Goal: Task Accomplishment & Management: Manage account settings

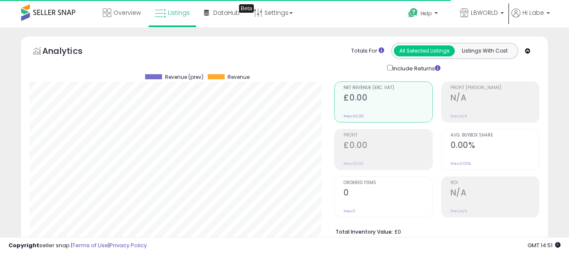
select select "**"
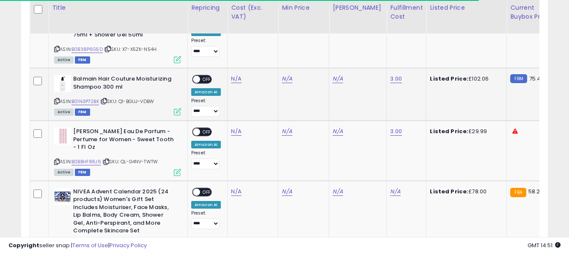
scroll to position [369, 0]
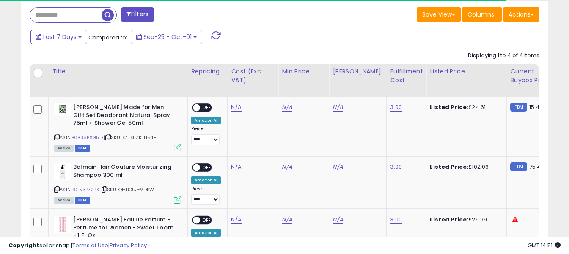
click at [214, 34] on span at bounding box center [216, 36] width 10 height 11
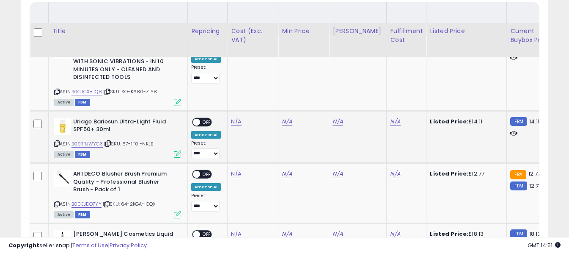
scroll to position [411, 0]
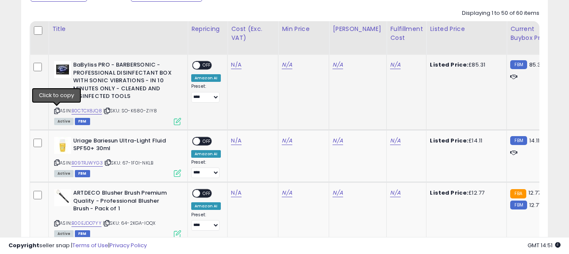
click at [57, 110] on icon at bounding box center [57, 110] width 6 height 5
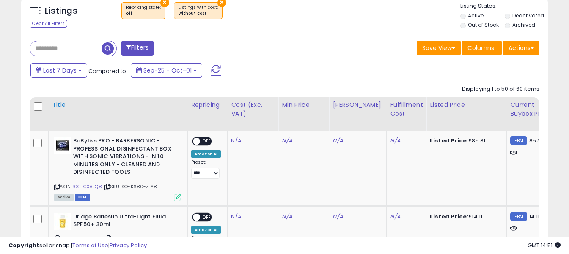
scroll to position [326, 0]
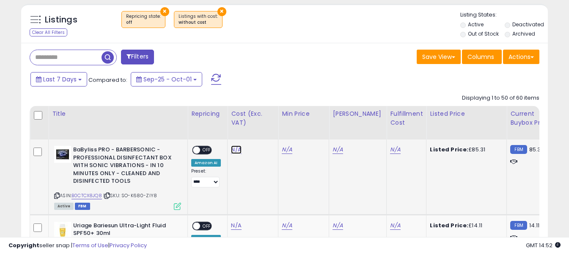
click at [236, 147] on link "N/A" at bounding box center [236, 149] width 10 height 8
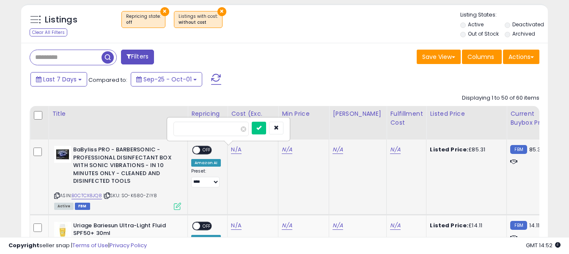
click at [223, 122] on input "number" at bounding box center [211, 129] width 75 height 14
type input "*****"
click at [266, 132] on button "submit" at bounding box center [259, 128] width 14 height 13
click at [390, 150] on link "N/A" at bounding box center [395, 149] width 10 height 8
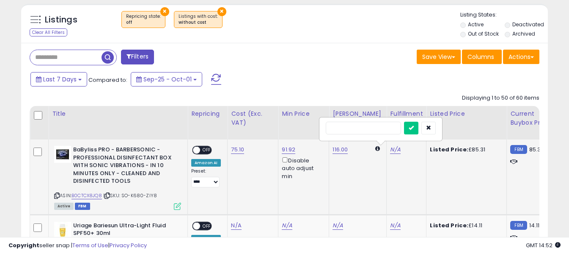
click at [365, 127] on input "text" at bounding box center [363, 128] width 75 height 13
type input "*"
click at [414, 129] on icon "submit" at bounding box center [411, 127] width 5 height 5
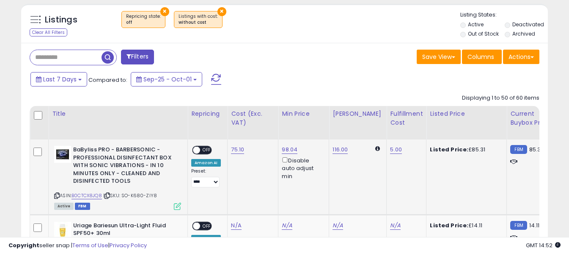
click at [205, 149] on span "OFF" at bounding box center [207, 149] width 14 height 7
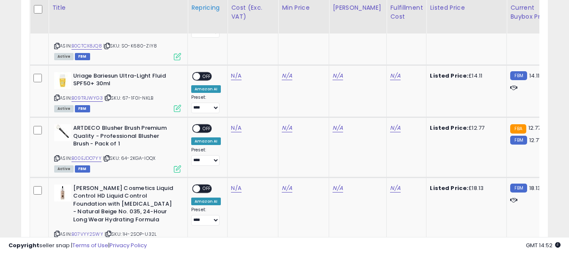
scroll to position [496, 0]
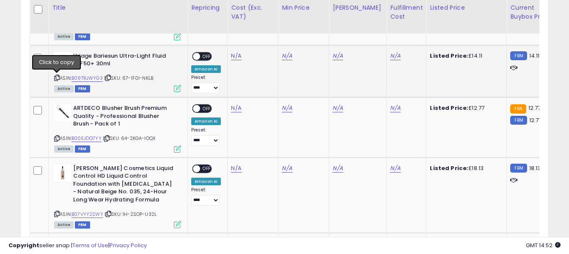
click at [55, 78] on icon at bounding box center [57, 77] width 6 height 5
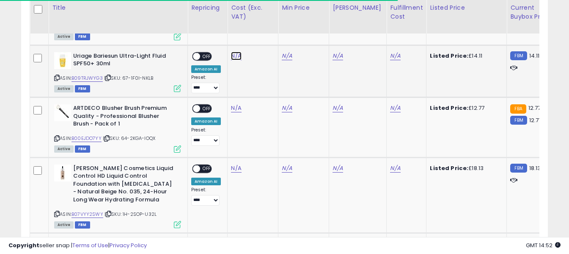
click at [234, 52] on link "N/A" at bounding box center [236, 56] width 10 height 8
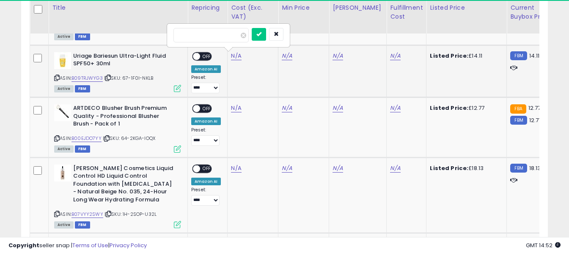
click at [229, 36] on input "number" at bounding box center [211, 35] width 75 height 14
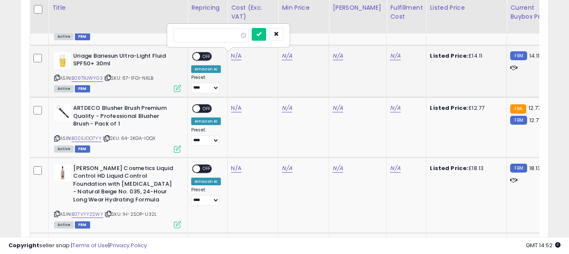
type input "****"
click at [262, 33] on icon "submit" at bounding box center [259, 33] width 5 height 5
click at [390, 54] on link "N/A" at bounding box center [395, 56] width 10 height 8
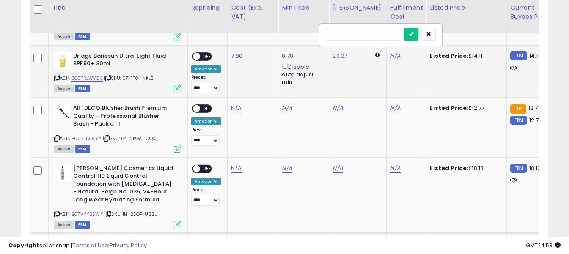
click at [374, 36] on input "text" at bounding box center [363, 34] width 75 height 13
type input "*"
click at [419, 33] on button "submit" at bounding box center [411, 34] width 14 height 13
click at [204, 56] on span "OFF" at bounding box center [207, 55] width 14 height 7
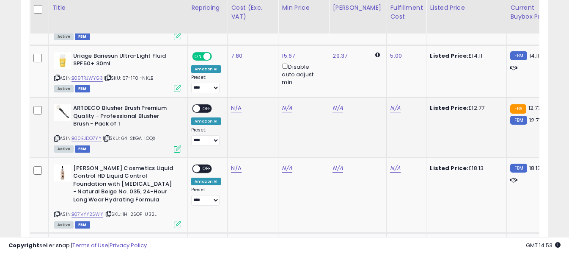
click at [53, 138] on div "ARTDECO Blusher Brush Premium Quality - Professional Blusher Brush - Pack of 1 …" at bounding box center [116, 127] width 129 height 47
click at [57, 136] on icon at bounding box center [57, 138] width 6 height 5
click at [236, 108] on link "N/A" at bounding box center [236, 108] width 10 height 8
click at [230, 91] on input "number" at bounding box center [211, 87] width 75 height 14
type input "****"
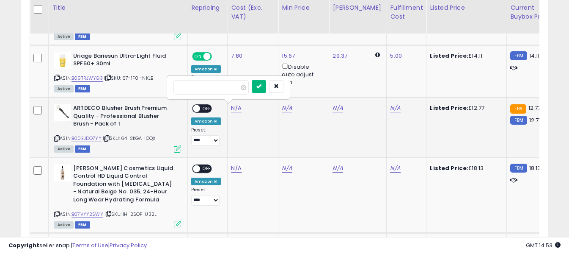
click at [262, 88] on icon "submit" at bounding box center [259, 85] width 5 height 5
click at [390, 108] on link "N/A" at bounding box center [395, 108] width 10 height 8
click at [374, 85] on input "text" at bounding box center [363, 86] width 75 height 13
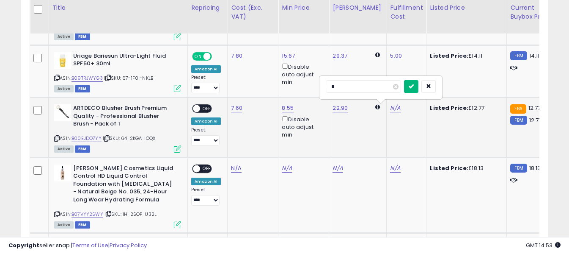
type input "*"
click at [419, 84] on button "submit" at bounding box center [411, 86] width 14 height 13
click at [209, 109] on span "OFF" at bounding box center [207, 108] width 14 height 7
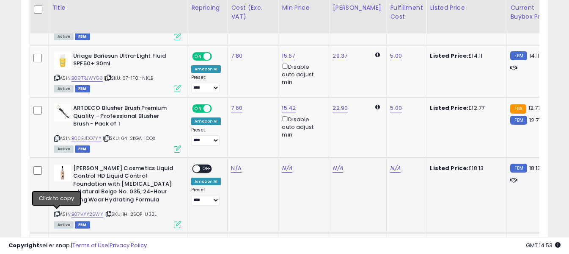
click at [56, 214] on icon at bounding box center [57, 213] width 6 height 5
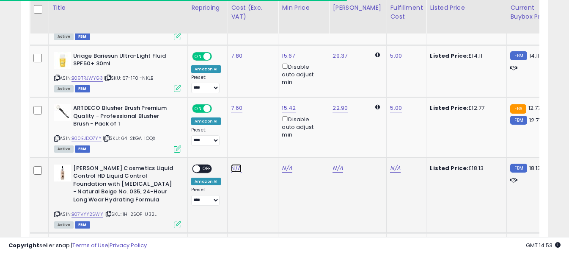
click at [233, 168] on link "N/A" at bounding box center [236, 168] width 10 height 8
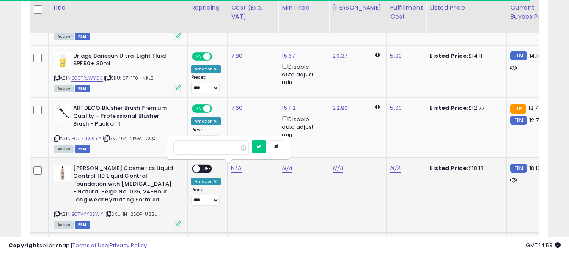
click at [231, 149] on input "number" at bounding box center [211, 147] width 75 height 14
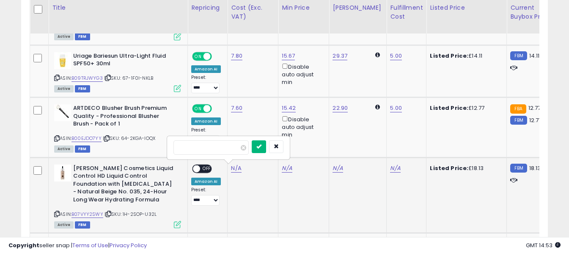
type input "****"
click at [266, 144] on button "submit" at bounding box center [259, 146] width 14 height 13
click at [390, 168] on link "N/A" at bounding box center [395, 168] width 10 height 8
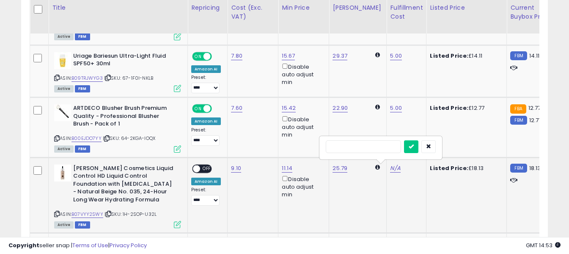
click at [377, 149] on input "text" at bounding box center [363, 146] width 75 height 13
type input "*"
click at [414, 145] on icon "submit" at bounding box center [411, 146] width 5 height 5
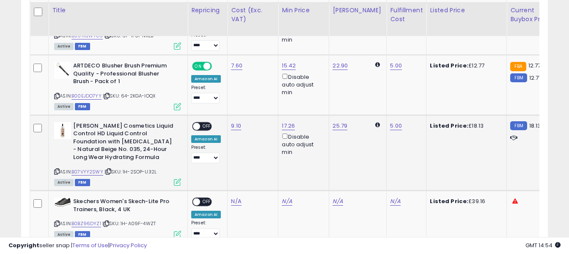
scroll to position [580, 0]
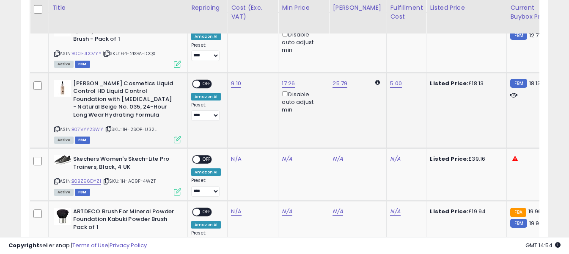
click at [207, 86] on span "OFF" at bounding box center [207, 83] width 14 height 7
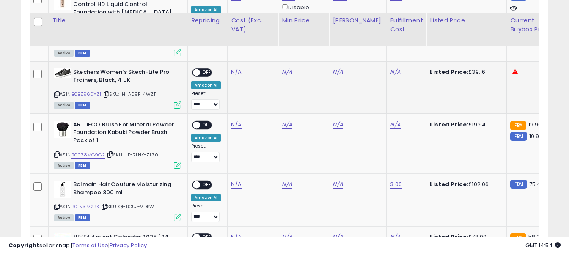
scroll to position [665, 0]
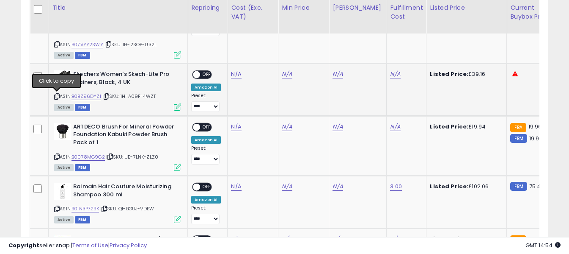
click at [57, 97] on icon at bounding box center [57, 96] width 6 height 5
click at [237, 75] on link "N/A" at bounding box center [236, 74] width 10 height 8
click at [229, 55] on input "number" at bounding box center [211, 53] width 75 height 14
type input "*****"
click at [262, 55] on icon "submit" at bounding box center [259, 52] width 5 height 5
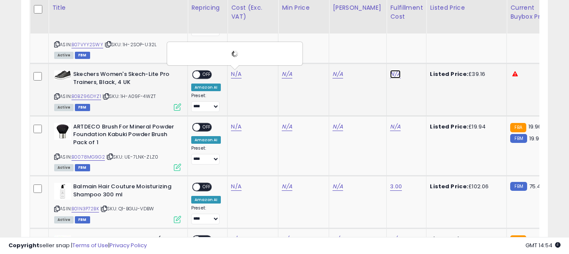
click at [390, 74] on link "N/A" at bounding box center [395, 74] width 10 height 8
click at [342, 54] on input "text" at bounding box center [363, 52] width 75 height 13
type input "*"
drag, startPoint x: 427, startPoint y: 53, endPoint x: 404, endPoint y: 57, distance: 23.2
click at [419, 54] on button "submit" at bounding box center [411, 52] width 14 height 13
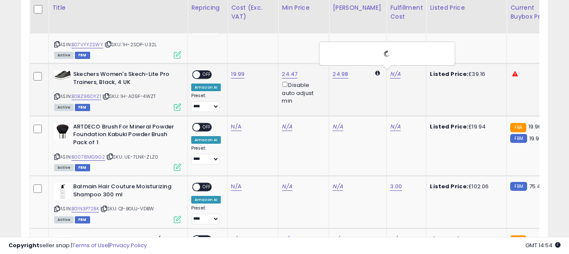
click at [206, 76] on span "OFF" at bounding box center [207, 74] width 14 height 7
click at [55, 157] on icon at bounding box center [57, 156] width 6 height 5
click at [232, 128] on link "N/A" at bounding box center [236, 126] width 10 height 8
click at [225, 109] on input "number" at bounding box center [211, 106] width 75 height 14
type input "*****"
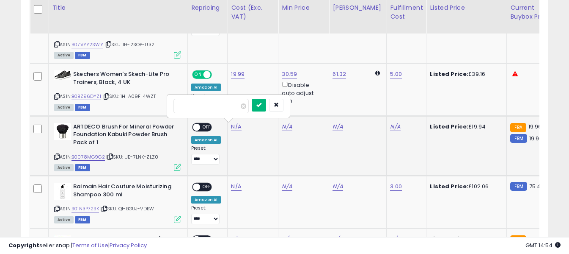
click at [266, 104] on button "submit" at bounding box center [259, 105] width 14 height 13
click at [392, 126] on link "N/A" at bounding box center [395, 126] width 10 height 8
click at [382, 107] on input "text" at bounding box center [363, 105] width 75 height 13
type input "*"
click at [414, 106] on icon "submit" at bounding box center [411, 104] width 5 height 5
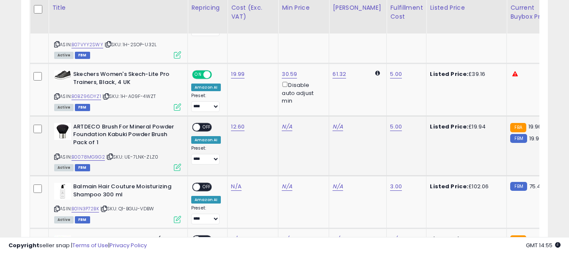
click at [207, 127] on span "OFF" at bounding box center [207, 126] width 14 height 7
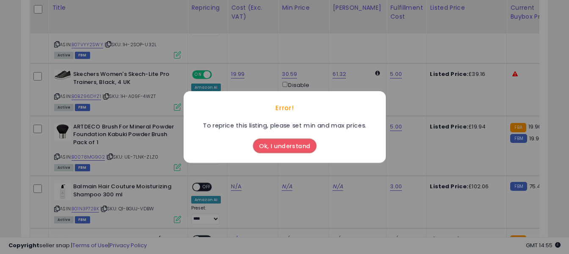
click at [278, 144] on button "Ok, I understand" at bounding box center [285, 145] width 64 height 14
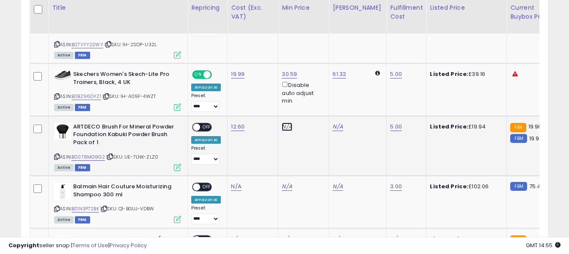
click at [286, 129] on link "N/A" at bounding box center [287, 126] width 10 height 8
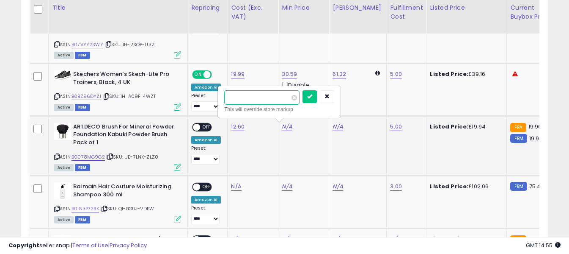
click at [273, 94] on input "number" at bounding box center [261, 97] width 75 height 14
type input "**"
click at [312, 98] on icon "submit" at bounding box center [309, 96] width 5 height 5
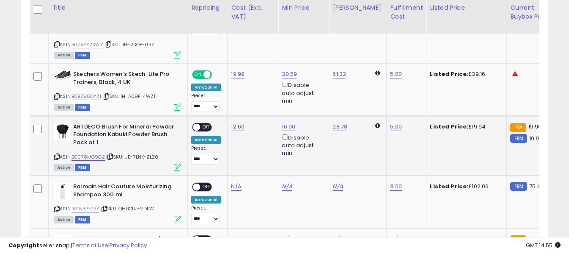
click at [206, 129] on span "OFF" at bounding box center [207, 126] width 14 height 7
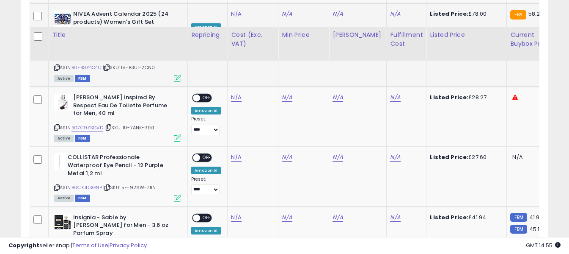
scroll to position [919, 0]
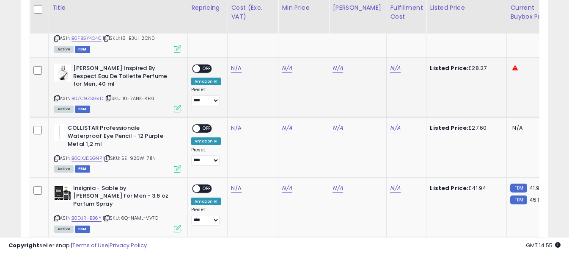
click at [56, 98] on icon at bounding box center [57, 98] width 6 height 5
click at [232, 66] on link "N/A" at bounding box center [236, 68] width 10 height 8
click at [224, 51] on input "number" at bounding box center [211, 47] width 75 height 14
type input "*****"
click at [266, 45] on button "submit" at bounding box center [259, 46] width 14 height 13
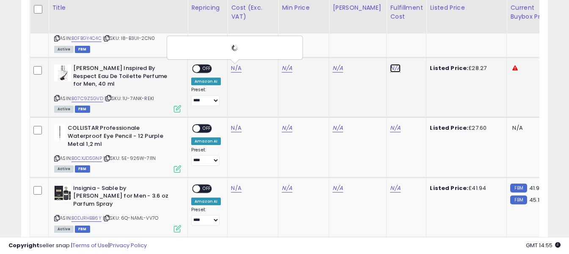
click at [390, 67] on link "N/A" at bounding box center [395, 68] width 10 height 8
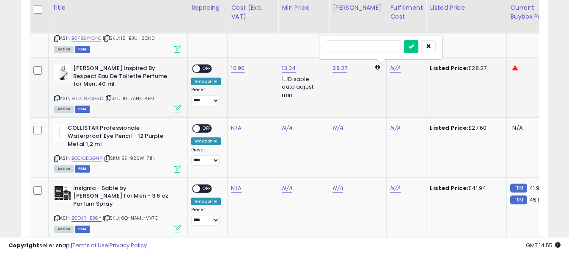
click at [378, 44] on input "text" at bounding box center [363, 46] width 75 height 13
type input "*"
click at [419, 43] on button "submit" at bounding box center [411, 46] width 14 height 13
click at [207, 69] on span "OFF" at bounding box center [207, 68] width 14 height 7
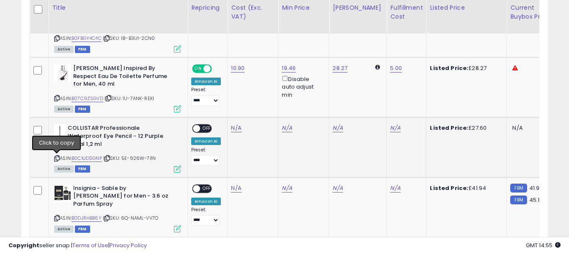
click at [57, 160] on icon at bounding box center [57, 158] width 6 height 5
drag, startPoint x: 232, startPoint y: 130, endPoint x: 231, endPoint y: 124, distance: 6.0
click at [232, 130] on link "N/A" at bounding box center [236, 128] width 10 height 8
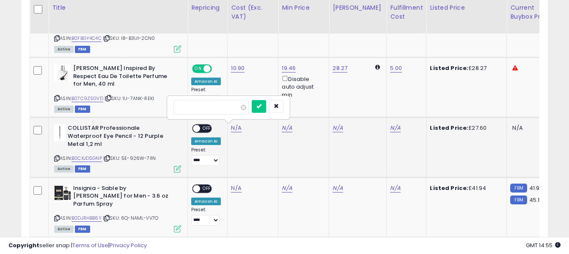
click at [225, 108] on input "number" at bounding box center [211, 107] width 75 height 14
type input "*****"
click at [262, 104] on icon "submit" at bounding box center [259, 105] width 5 height 5
click at [390, 126] on link "N/A" at bounding box center [395, 128] width 10 height 8
click at [373, 107] on input "text" at bounding box center [363, 106] width 75 height 13
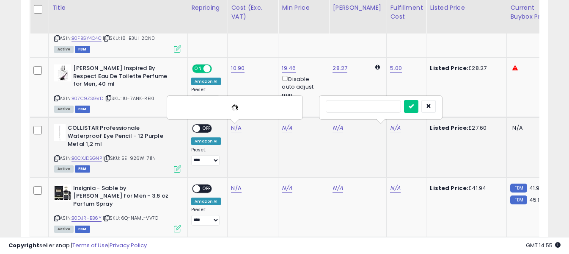
type input "*"
click at [419, 102] on button "submit" at bounding box center [411, 106] width 14 height 13
click at [200, 130] on span "OFF" at bounding box center [207, 128] width 14 height 7
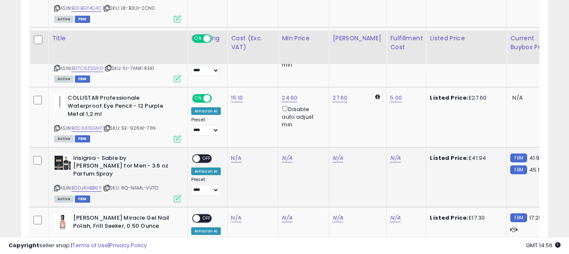
scroll to position [1046, 0]
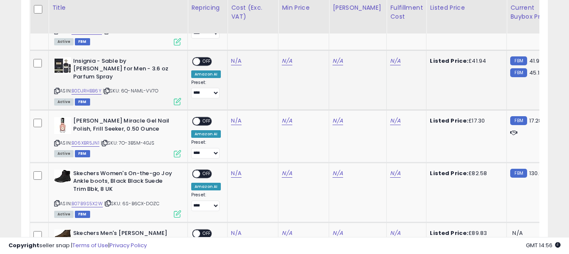
click at [57, 88] on icon at bounding box center [57, 90] width 6 height 5
click at [235, 61] on link "N/A" at bounding box center [236, 61] width 10 height 8
click at [226, 41] on input "number" at bounding box center [211, 40] width 75 height 14
type input "*****"
click at [266, 36] on button "submit" at bounding box center [259, 39] width 14 height 13
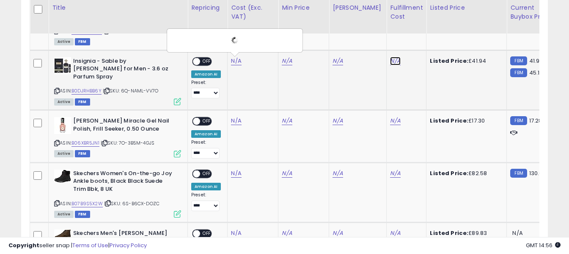
click at [392, 60] on link "N/A" at bounding box center [395, 61] width 10 height 8
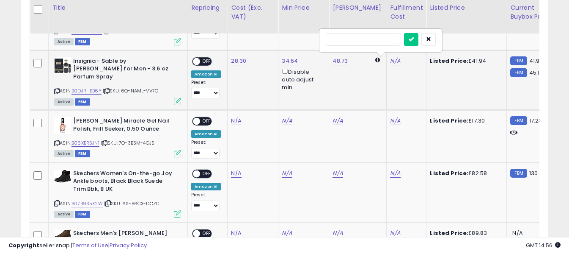
click at [377, 43] on input "text" at bounding box center [363, 39] width 75 height 13
type input "*"
click at [414, 39] on icon "submit" at bounding box center [411, 38] width 5 height 5
click at [208, 61] on span "OFF" at bounding box center [207, 61] width 14 height 7
drag, startPoint x: 55, startPoint y: 135, endPoint x: 65, endPoint y: 131, distance: 10.5
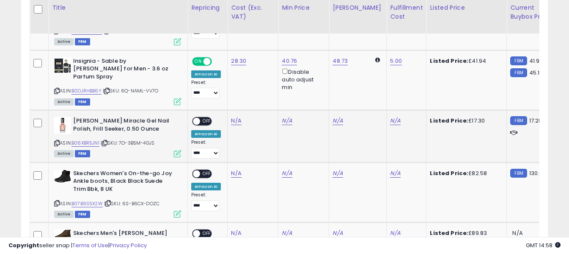
click at [57, 141] on icon at bounding box center [57, 143] width 6 height 5
click at [238, 116] on link "N/A" at bounding box center [236, 120] width 10 height 8
click at [228, 94] on input "number" at bounding box center [211, 92] width 75 height 14
type input "****"
click at [262, 92] on icon "submit" at bounding box center [259, 90] width 5 height 5
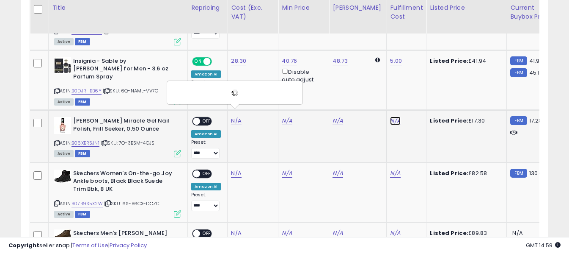
click at [390, 116] on link "N/A" at bounding box center [395, 120] width 10 height 8
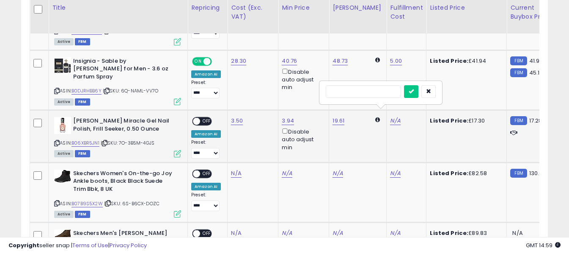
click at [381, 94] on input "text" at bounding box center [363, 91] width 75 height 13
type input "*"
click at [419, 92] on button "submit" at bounding box center [411, 91] width 14 height 13
click at [201, 118] on span "OFF" at bounding box center [207, 121] width 14 height 7
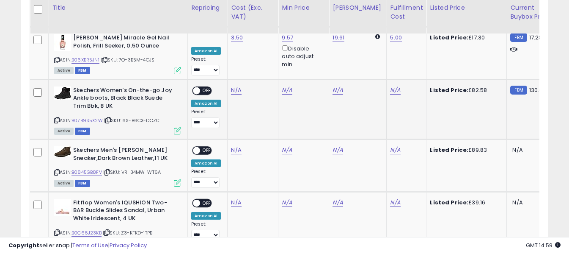
scroll to position [1131, 0]
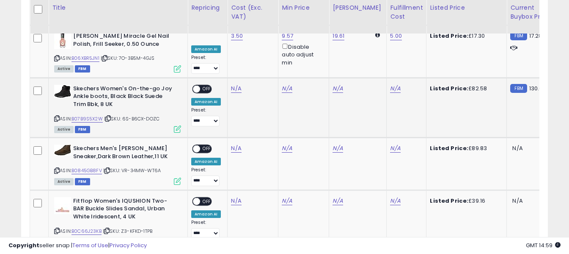
drag, startPoint x: 57, startPoint y: 110, endPoint x: 71, endPoint y: 104, distance: 15.2
click at [57, 116] on icon at bounding box center [57, 118] width 6 height 5
click at [234, 84] on link "N/A" at bounding box center [236, 88] width 10 height 8
click at [231, 65] on input "number" at bounding box center [211, 60] width 75 height 14
type input "*****"
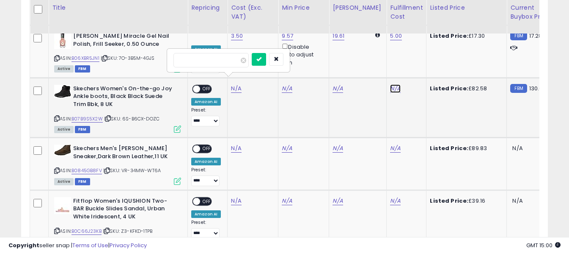
click at [390, 84] on link "N/A" at bounding box center [395, 88] width 10 height 8
click at [344, 63] on input "text" at bounding box center [363, 59] width 75 height 13
type input "*"
click at [414, 58] on icon "submit" at bounding box center [411, 58] width 5 height 5
click at [262, 61] on icon "submit" at bounding box center [259, 58] width 5 height 5
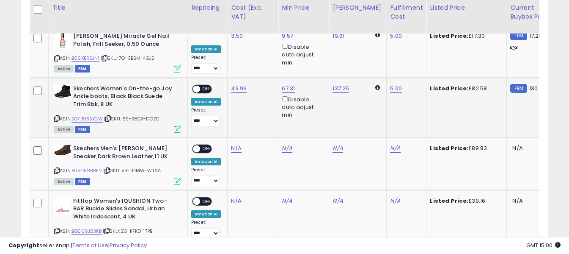
click at [208, 85] on span "OFF" at bounding box center [207, 88] width 14 height 7
click at [56, 168] on icon at bounding box center [57, 170] width 6 height 5
click at [238, 144] on link "N/A" at bounding box center [236, 148] width 10 height 8
click at [218, 119] on input "number" at bounding box center [211, 120] width 75 height 14
type input "*****"
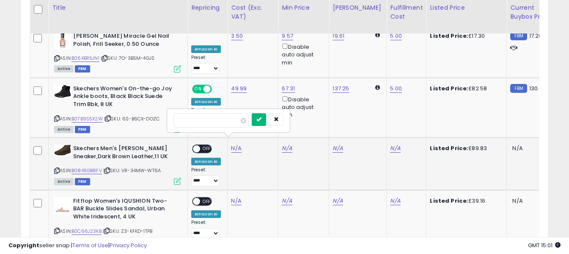
click at [262, 118] on icon "submit" at bounding box center [259, 118] width 5 height 5
click at [390, 144] on link "N/A" at bounding box center [395, 148] width 10 height 8
click at [371, 119] on input "text" at bounding box center [363, 119] width 75 height 13
type input "*"
drag, startPoint x: 426, startPoint y: 122, endPoint x: 384, endPoint y: 125, distance: 41.6
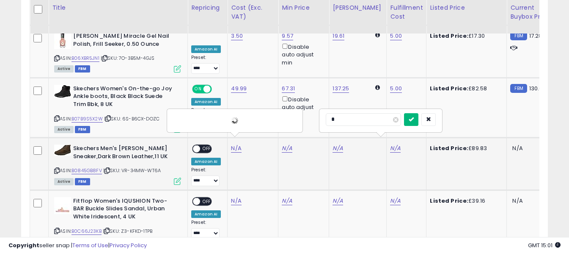
click at [419, 122] on button "submit" at bounding box center [411, 119] width 14 height 13
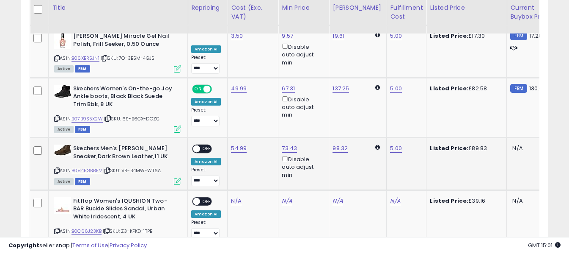
click at [206, 145] on span "OFF" at bounding box center [207, 148] width 14 height 7
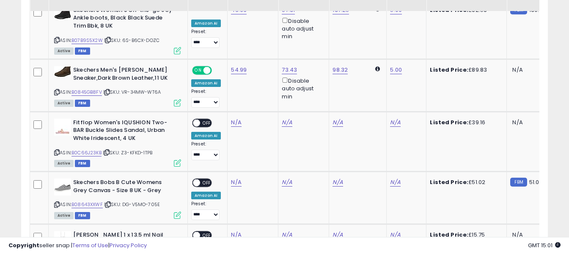
scroll to position [1215, 0]
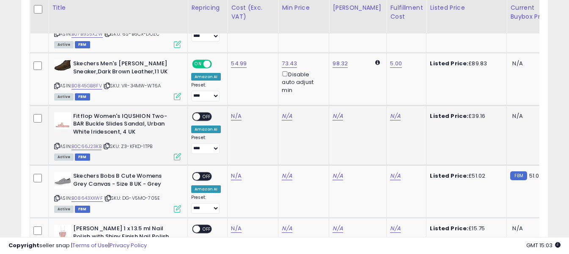
click at [56, 144] on icon at bounding box center [57, 146] width 6 height 5
drag, startPoint x: 232, startPoint y: 112, endPoint x: 233, endPoint y: 106, distance: 5.5
click at [232, 112] on link "N/A" at bounding box center [236, 116] width 10 height 8
click at [231, 88] on input "number" at bounding box center [211, 87] width 75 height 14
type input "*****"
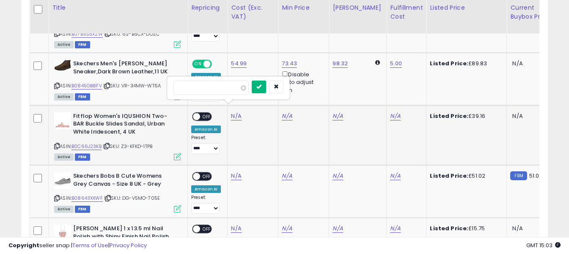
click at [262, 86] on icon "submit" at bounding box center [259, 86] width 5 height 5
click at [390, 112] on link "N/A" at bounding box center [395, 116] width 10 height 8
click at [373, 87] on input "text" at bounding box center [363, 86] width 75 height 13
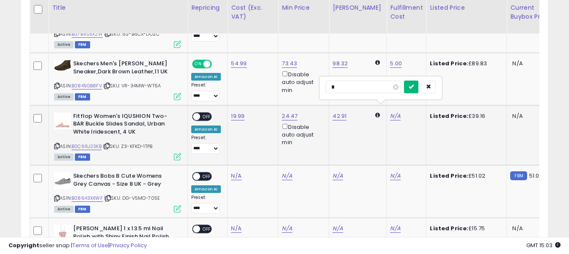
type input "*"
click at [419, 85] on button "submit" at bounding box center [411, 86] width 14 height 13
click at [207, 113] on span "OFF" at bounding box center [207, 116] width 14 height 7
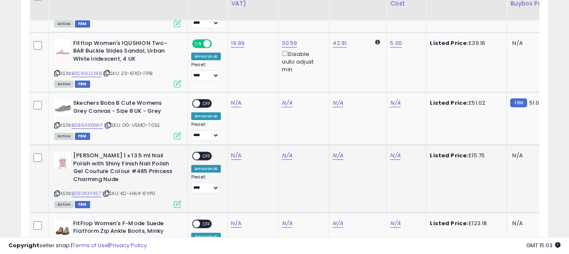
scroll to position [1300, 0]
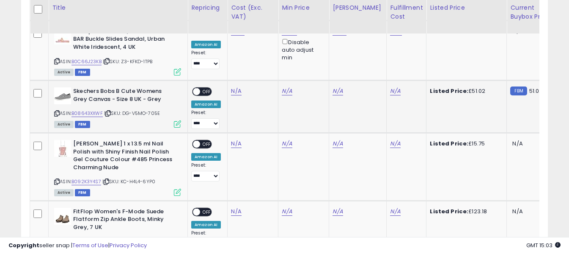
click at [57, 111] on icon at bounding box center [57, 113] width 6 height 5
click at [237, 87] on link "N/A" at bounding box center [236, 91] width 10 height 8
click at [234, 65] on input "number" at bounding box center [211, 63] width 75 height 14
type input "*****"
click at [266, 64] on button "submit" at bounding box center [259, 62] width 14 height 13
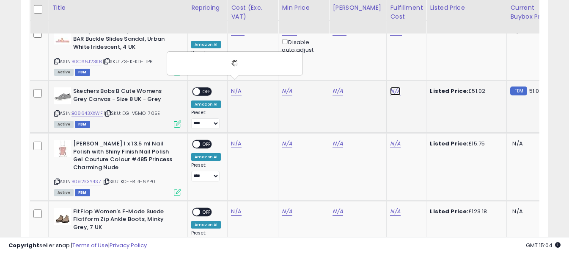
click at [390, 87] on link "N/A" at bounding box center [395, 91] width 10 height 8
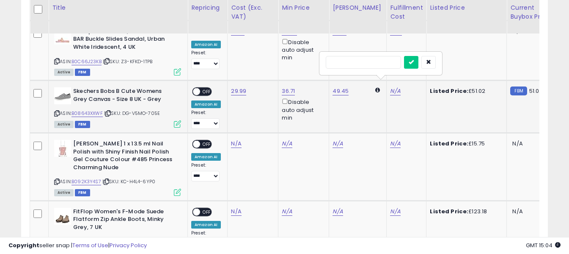
click at [376, 64] on input "text" at bounding box center [363, 62] width 75 height 13
type input "*"
click at [414, 63] on icon "submit" at bounding box center [411, 61] width 5 height 5
click at [205, 88] on span "OFF" at bounding box center [207, 91] width 14 height 7
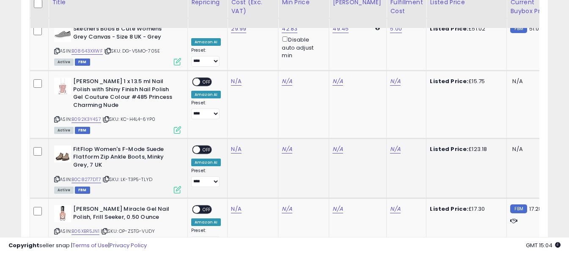
scroll to position [1385, 0]
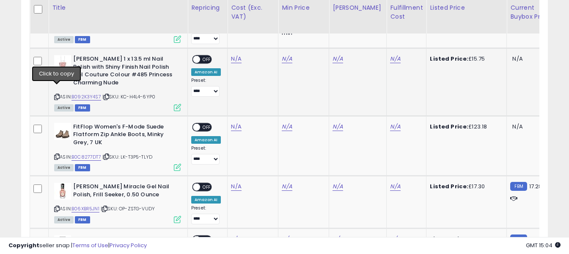
click at [57, 94] on icon at bounding box center [57, 96] width 6 height 5
click at [235, 55] on link "N/A" at bounding box center [236, 59] width 10 height 8
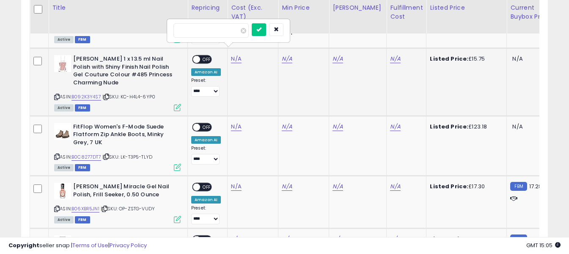
click at [232, 34] on input "number" at bounding box center [211, 30] width 75 height 14
type input "****"
click at [262, 30] on icon "submit" at bounding box center [259, 29] width 5 height 5
click at [390, 55] on link "N/A" at bounding box center [395, 59] width 10 height 8
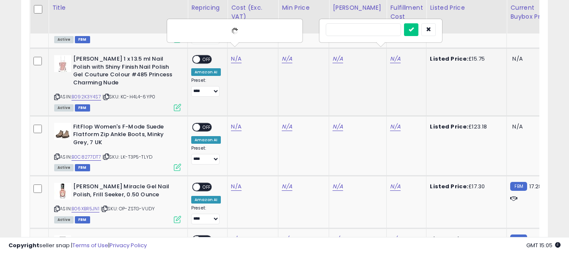
click at [365, 27] on input "text" at bounding box center [363, 29] width 75 height 13
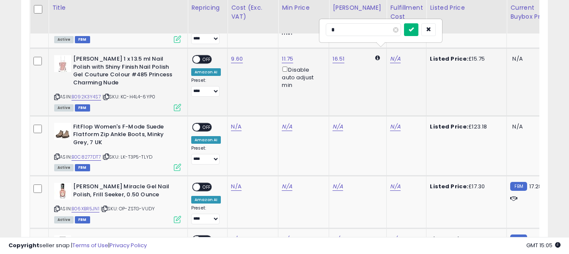
type input "*"
click at [419, 32] on button "submit" at bounding box center [411, 29] width 14 height 13
click at [207, 56] on span "OFF" at bounding box center [207, 59] width 14 height 7
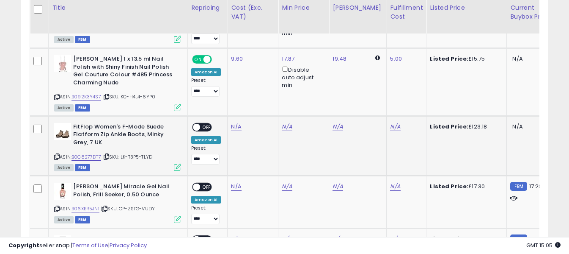
click at [57, 154] on icon at bounding box center [57, 156] width 6 height 5
click at [237, 122] on link "N/A" at bounding box center [236, 126] width 10 height 8
click at [229, 95] on input "number" at bounding box center [211, 98] width 75 height 14
type input "*****"
click at [262, 97] on icon "submit" at bounding box center [259, 96] width 5 height 5
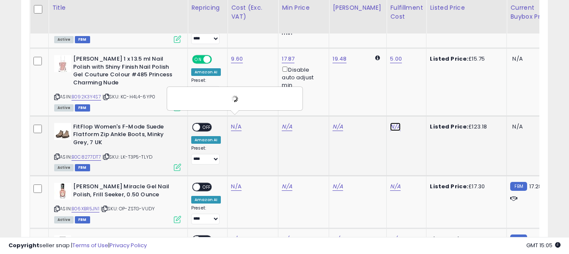
click at [390, 122] on link "N/A" at bounding box center [395, 126] width 10 height 8
click at [375, 98] on input "text" at bounding box center [363, 97] width 75 height 13
type input "*"
click at [414, 99] on icon "submit" at bounding box center [411, 96] width 5 height 5
click at [208, 123] on span "OFF" at bounding box center [207, 126] width 14 height 7
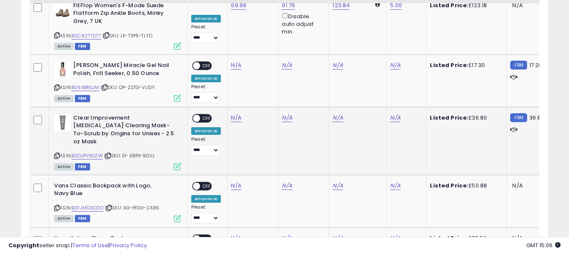
scroll to position [1512, 0]
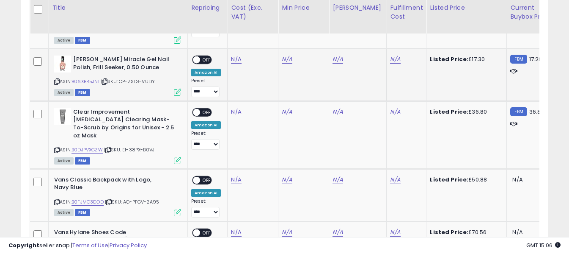
click at [55, 79] on icon at bounding box center [57, 81] width 6 height 5
click at [233, 55] on link "N/A" at bounding box center [236, 59] width 10 height 8
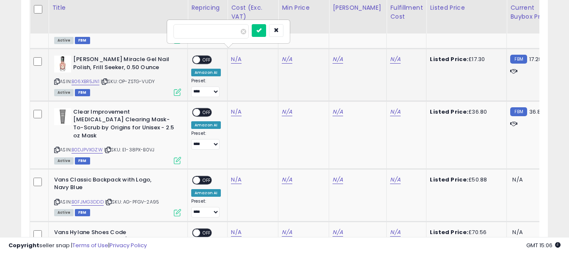
click at [231, 36] on input "number" at bounding box center [211, 31] width 75 height 14
type input "****"
click at [266, 33] on button "submit" at bounding box center [259, 30] width 14 height 13
click at [390, 55] on link "N/A" at bounding box center [395, 59] width 10 height 8
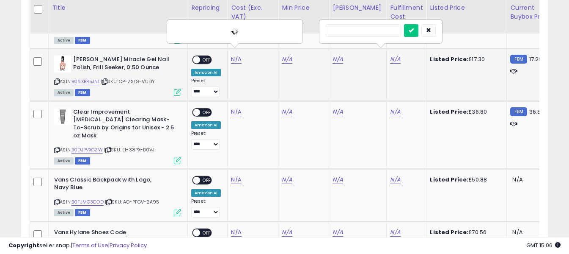
click at [346, 32] on input "text" at bounding box center [363, 30] width 75 height 13
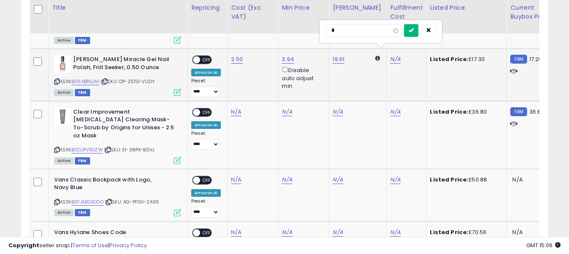
type input "*"
click at [414, 29] on icon "submit" at bounding box center [411, 30] width 5 height 5
click at [198, 56] on span at bounding box center [196, 59] width 7 height 7
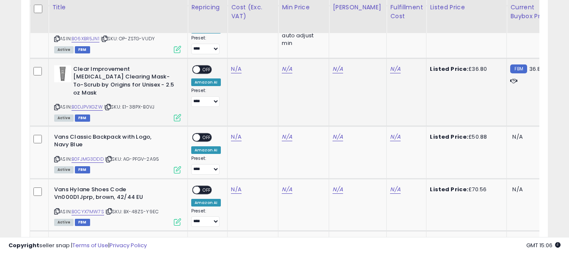
scroll to position [1554, 0]
click at [57, 105] on icon at bounding box center [57, 107] width 6 height 5
click at [239, 65] on link "N/A" at bounding box center [236, 69] width 10 height 8
click at [223, 42] on input "number" at bounding box center [211, 41] width 75 height 14
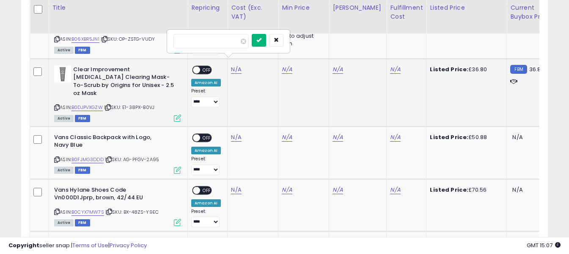
type input "*****"
click at [262, 39] on icon "submit" at bounding box center [259, 39] width 5 height 5
click at [391, 65] on link "N/A" at bounding box center [395, 69] width 10 height 8
click at [385, 42] on input "text" at bounding box center [363, 40] width 75 height 13
type input "*"
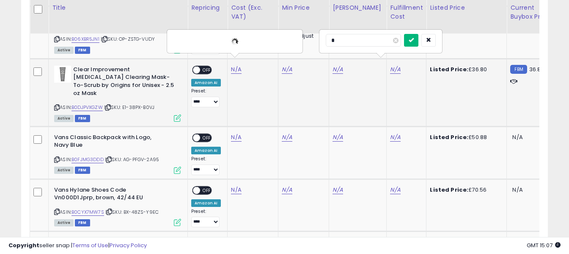
click at [414, 40] on icon "submit" at bounding box center [411, 39] width 5 height 5
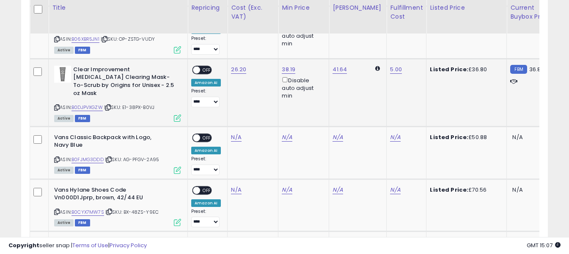
click at [208, 66] on span "OFF" at bounding box center [207, 69] width 14 height 7
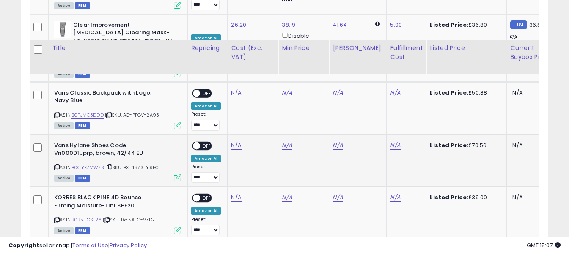
scroll to position [1639, 0]
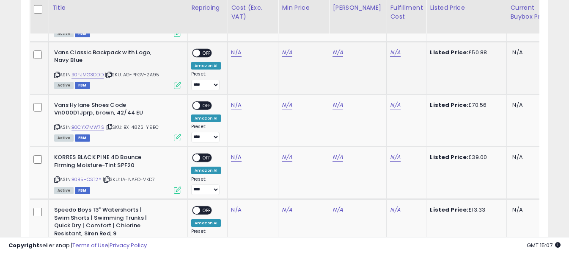
click at [56, 72] on icon at bounding box center [57, 74] width 6 height 5
click at [232, 48] on link "N/A" at bounding box center [236, 52] width 10 height 8
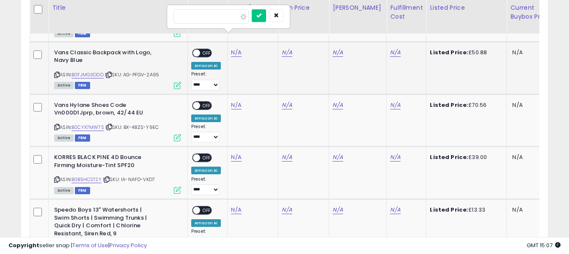
click at [226, 19] on input "number" at bounding box center [211, 16] width 75 height 14
type input "*****"
click at [262, 15] on icon "submit" at bounding box center [259, 15] width 5 height 5
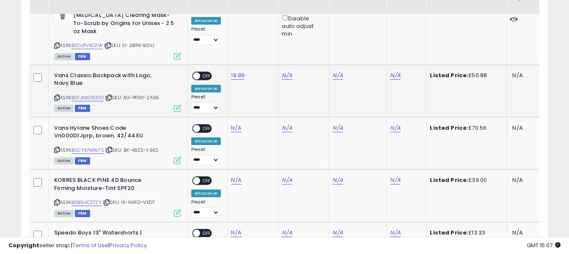
scroll to position [1596, 0]
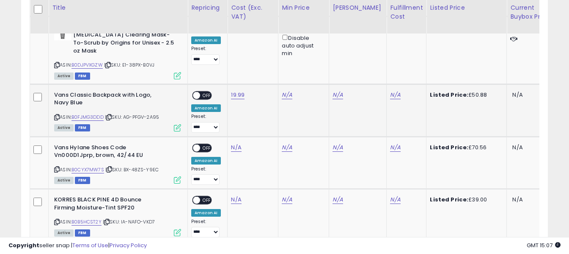
click at [207, 91] on span "OFF" at bounding box center [207, 94] width 14 height 7
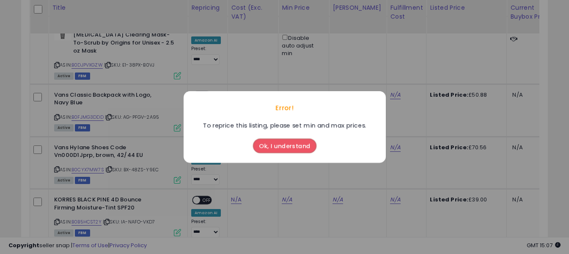
click at [288, 139] on button "Ok, I understand" at bounding box center [285, 145] width 64 height 14
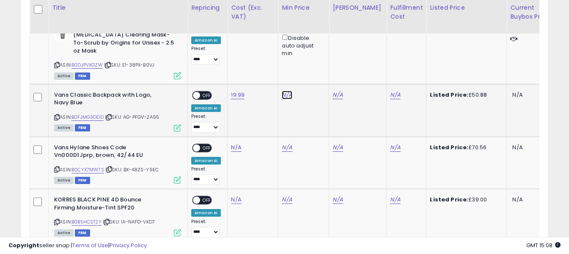
click at [288, 91] on link "N/A" at bounding box center [287, 95] width 10 height 8
click at [273, 52] on input "number" at bounding box center [261, 50] width 75 height 14
type input "**"
click at [312, 49] on icon "submit" at bounding box center [309, 49] width 5 height 5
click at [390, 91] on link "N/A" at bounding box center [395, 95] width 10 height 8
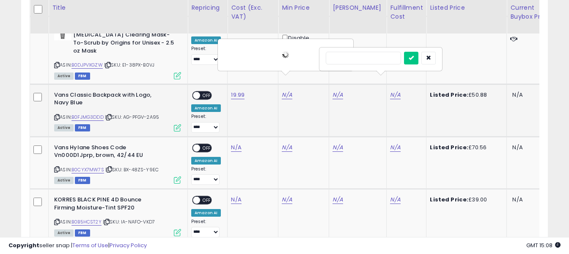
click at [368, 61] on input "text" at bounding box center [363, 58] width 75 height 13
type input "*"
click at [419, 58] on button "submit" at bounding box center [411, 58] width 14 height 13
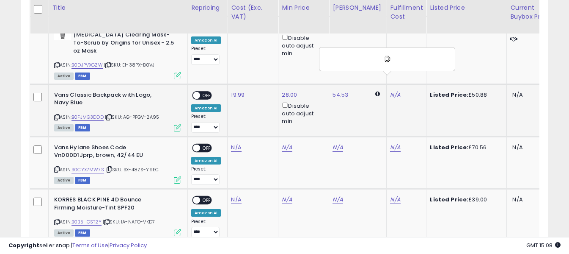
click at [209, 91] on span "OFF" at bounding box center [207, 94] width 14 height 7
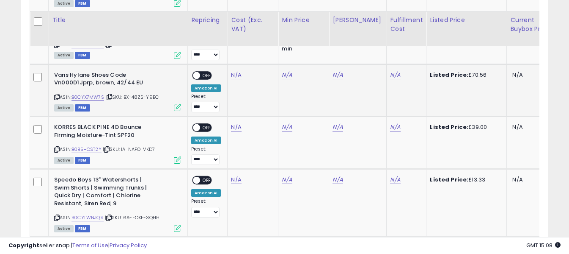
scroll to position [1681, 0]
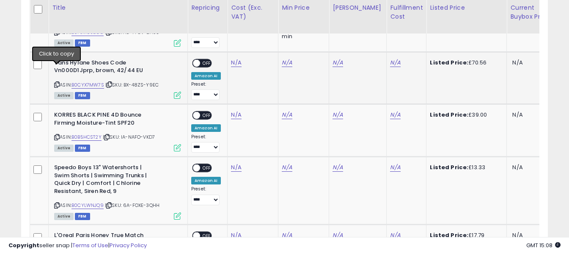
click at [57, 82] on icon at bounding box center [57, 84] width 6 height 5
click at [234, 58] on link "N/A" at bounding box center [236, 62] width 10 height 8
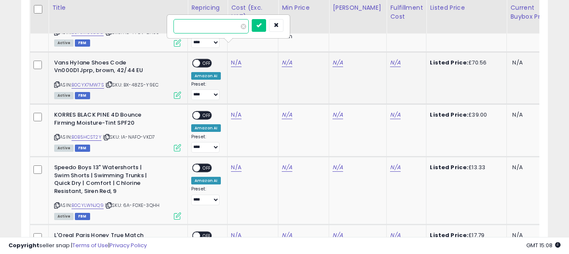
click at [233, 30] on input "number" at bounding box center [211, 26] width 75 height 14
type input "*****"
click at [262, 22] on icon "submit" at bounding box center [259, 24] width 5 height 5
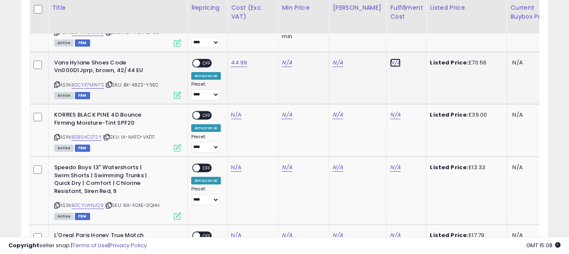
click at [390, 58] on link "N/A" at bounding box center [395, 62] width 10 height 8
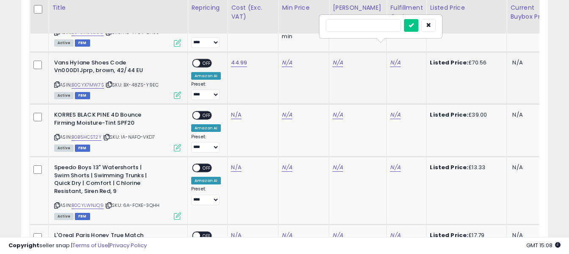
click at [356, 28] on input "text" at bounding box center [363, 25] width 75 height 13
type input "*"
click at [414, 25] on icon "submit" at bounding box center [411, 24] width 5 height 5
click at [210, 59] on span "OFF" at bounding box center [207, 62] width 14 height 7
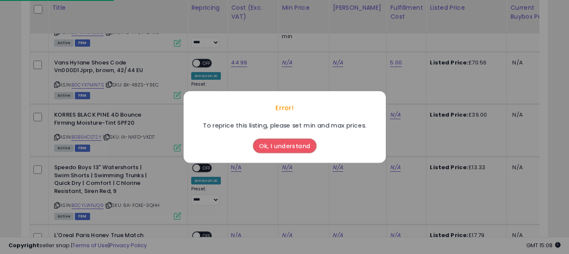
click at [281, 151] on button "Ok, I understand" at bounding box center [285, 145] width 64 height 14
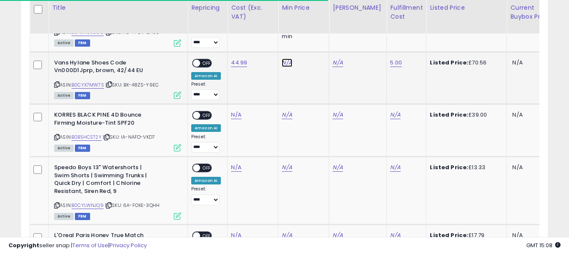
click at [287, 58] on link "N/A" at bounding box center [287, 62] width 10 height 8
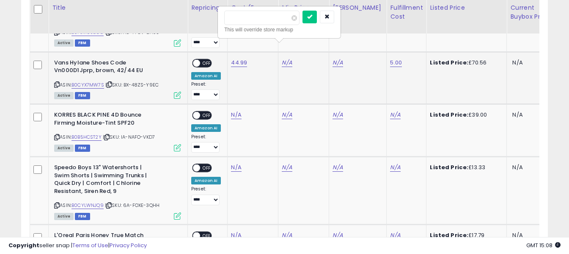
click at [280, 20] on input "number" at bounding box center [261, 18] width 75 height 14
type input "**"
click at [312, 18] on icon "submit" at bounding box center [309, 16] width 5 height 5
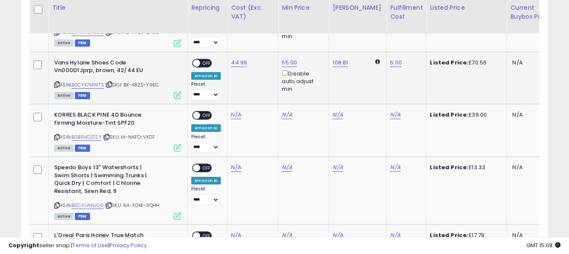
click at [204, 59] on span "OFF" at bounding box center [207, 62] width 14 height 7
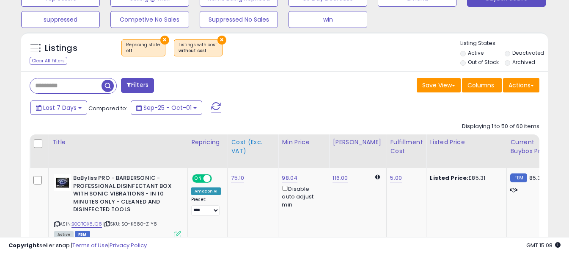
scroll to position [369, 0]
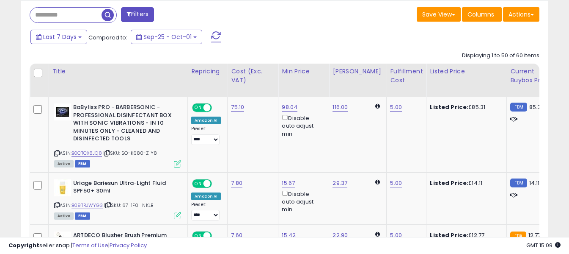
click at [217, 37] on span at bounding box center [216, 36] width 10 height 11
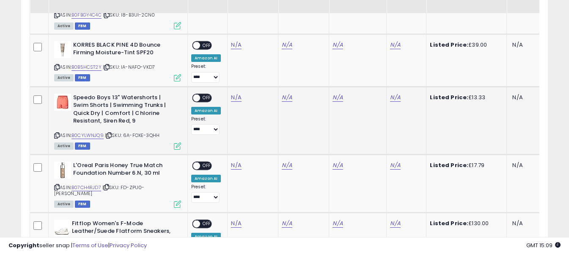
scroll to position [547, 0]
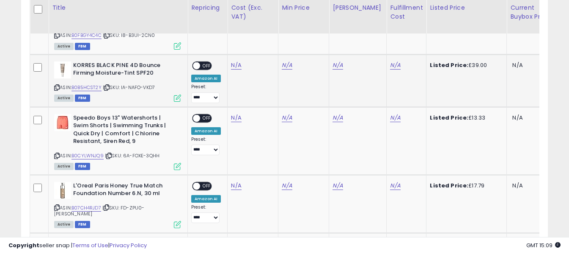
drag, startPoint x: 57, startPoint y: 86, endPoint x: 76, endPoint y: 77, distance: 21.0
click at [57, 86] on icon at bounding box center [57, 87] width 6 height 5
click at [235, 66] on link "N/A" at bounding box center [236, 65] width 10 height 8
click at [232, 45] on input "number" at bounding box center [211, 44] width 75 height 14
type input "*****"
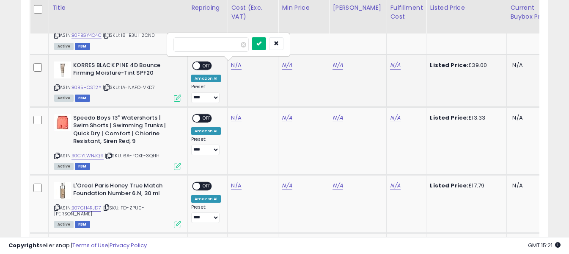
click at [262, 44] on icon "submit" at bounding box center [259, 43] width 5 height 5
click at [390, 66] on link "N/A" at bounding box center [395, 65] width 10 height 8
click at [381, 44] on input "text" at bounding box center [363, 43] width 75 height 13
type input "*"
click at [414, 44] on icon "submit" at bounding box center [411, 43] width 5 height 5
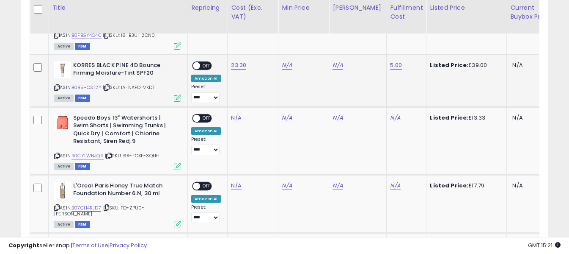
click at [207, 64] on span "OFF" at bounding box center [207, 65] width 14 height 7
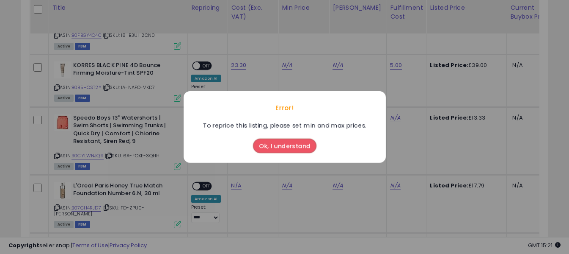
click at [280, 144] on button "Ok, I understand" at bounding box center [285, 145] width 64 height 14
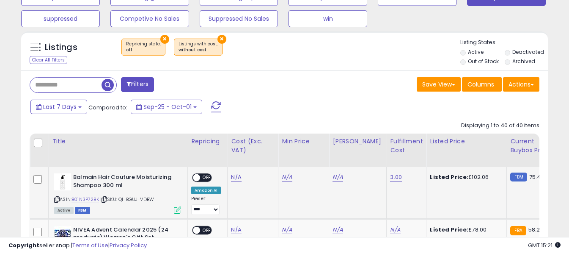
scroll to position [293, 0]
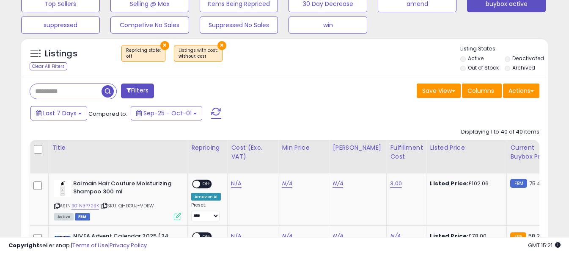
click at [216, 110] on span at bounding box center [216, 113] width 10 height 11
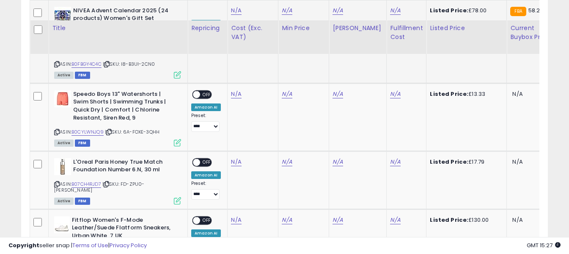
scroll to position [538, 0]
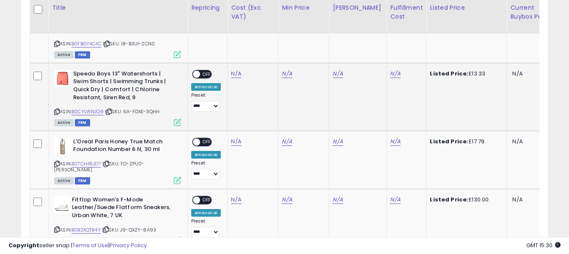
drag, startPoint x: 56, startPoint y: 112, endPoint x: 85, endPoint y: 90, distance: 36.0
click at [56, 112] on icon at bounding box center [57, 111] width 6 height 5
click at [238, 72] on link "N/A" at bounding box center [236, 73] width 10 height 8
click at [230, 54] on input "number" at bounding box center [211, 53] width 75 height 14
type input "****"
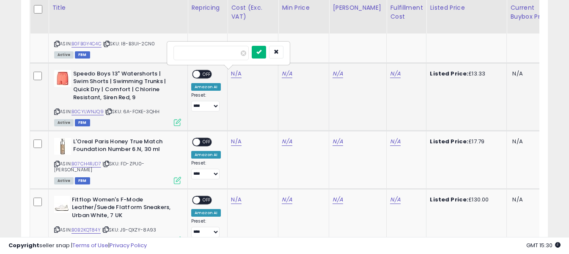
click at [262, 53] on icon "submit" at bounding box center [259, 51] width 5 height 5
click at [390, 73] on link "N/A" at bounding box center [395, 73] width 10 height 8
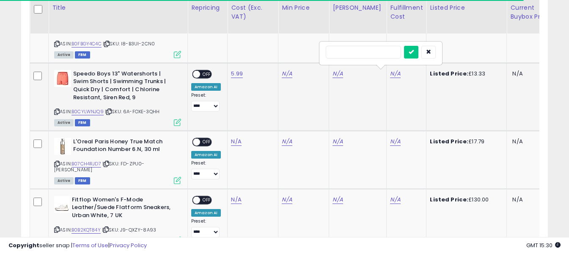
click at [376, 53] on input "text" at bounding box center [363, 52] width 75 height 13
type input "*"
click at [414, 53] on icon "submit" at bounding box center [411, 51] width 5 height 5
click at [205, 74] on span "OFF" at bounding box center [207, 74] width 14 height 7
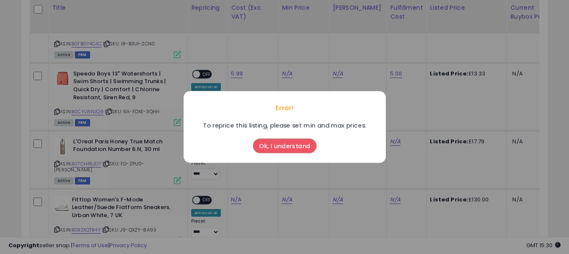
click at [274, 146] on button "Ok, I understand" at bounding box center [285, 145] width 64 height 14
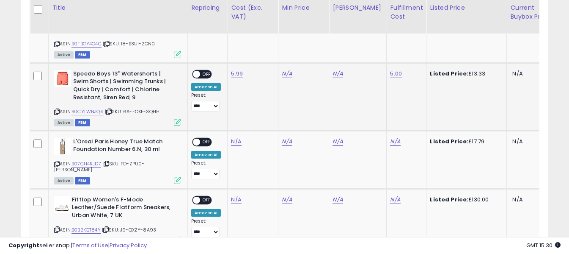
click at [199, 72] on span at bounding box center [196, 74] width 7 height 7
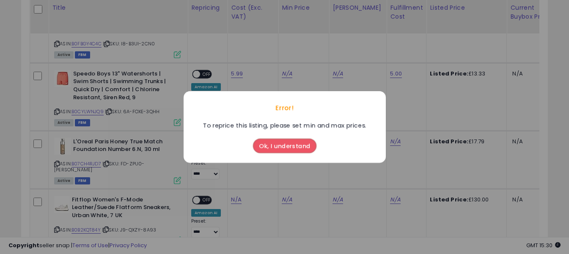
click at [276, 147] on button "Ok, I understand" at bounding box center [285, 145] width 64 height 14
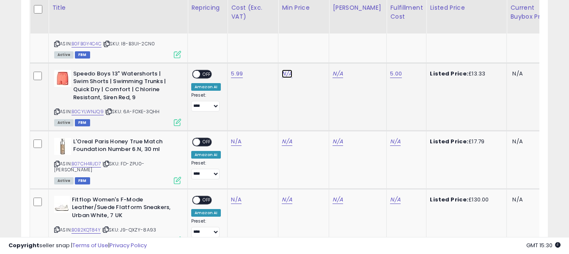
click at [287, 73] on link "N/A" at bounding box center [287, 73] width 10 height 8
click at [264, 44] on input "number" at bounding box center [261, 44] width 75 height 14
type input "**"
click at [317, 47] on button "submit" at bounding box center [310, 43] width 14 height 13
click at [205, 71] on span "OFF" at bounding box center [207, 74] width 14 height 7
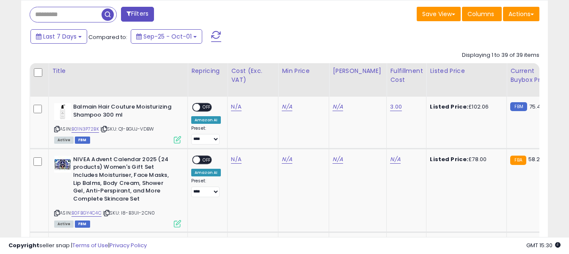
scroll to position [369, 0]
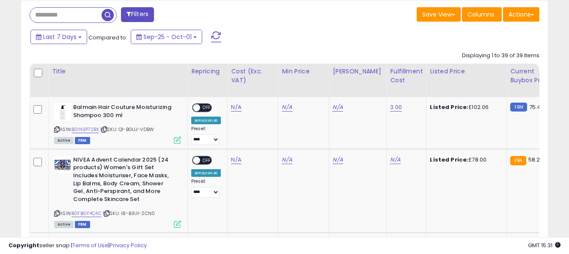
click at [217, 33] on span at bounding box center [216, 36] width 10 height 11
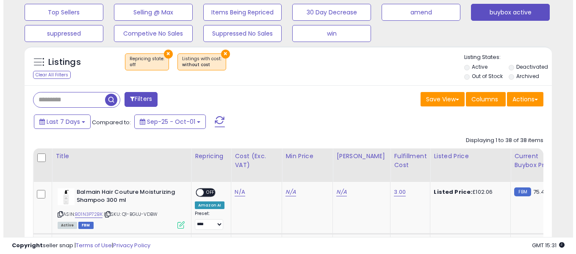
scroll to position [174, 305]
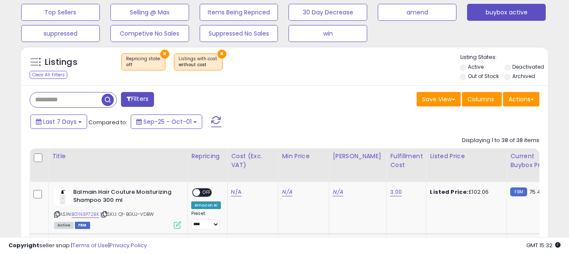
click at [217, 122] on span at bounding box center [216, 121] width 10 height 11
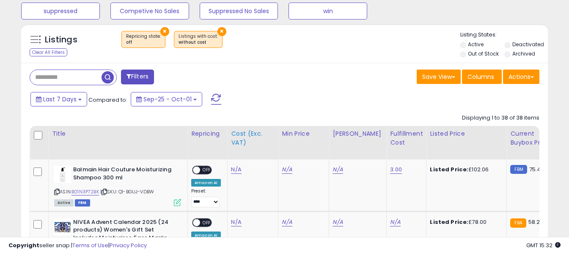
scroll to position [326, 0]
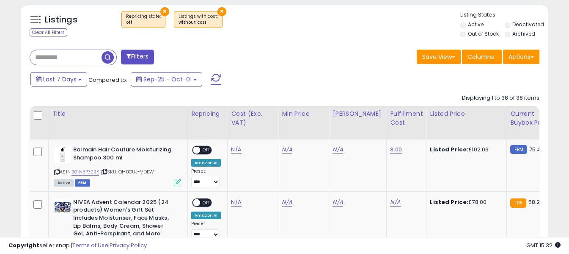
click at [217, 79] on span at bounding box center [216, 79] width 10 height 11
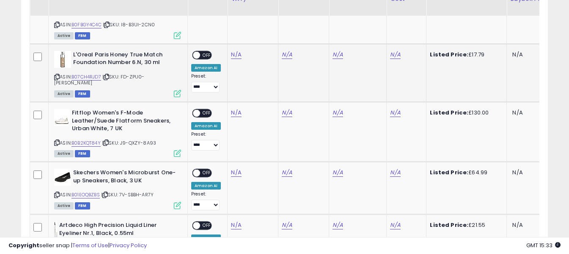
scroll to position [538, 0]
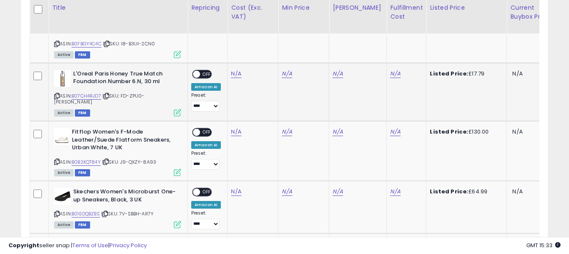
click at [58, 97] on icon at bounding box center [57, 96] width 6 height 5
click at [55, 94] on icon at bounding box center [57, 96] width 6 height 5
click at [235, 74] on link "N/A" at bounding box center [236, 73] width 10 height 8
click at [228, 56] on input "number" at bounding box center [211, 53] width 75 height 14
type input "**"
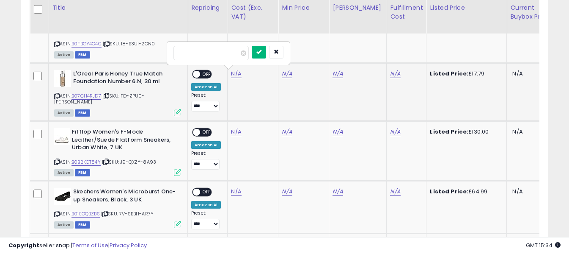
click at [262, 52] on icon "submit" at bounding box center [259, 51] width 5 height 5
click at [390, 75] on link "N/A" at bounding box center [395, 73] width 10 height 8
click at [377, 52] on input "text" at bounding box center [363, 52] width 75 height 13
type input "*"
drag, startPoint x: 427, startPoint y: 52, endPoint x: 406, endPoint y: 58, distance: 22.2
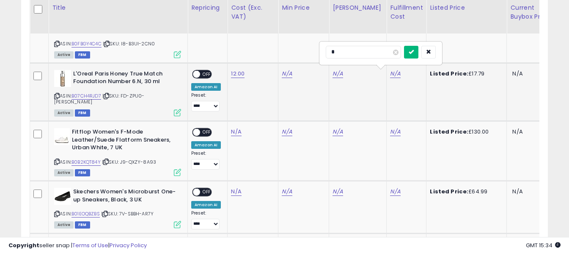
click at [419, 51] on button "submit" at bounding box center [411, 52] width 14 height 13
click at [284, 75] on link "N/A" at bounding box center [287, 73] width 10 height 8
click at [284, 44] on input "number" at bounding box center [261, 44] width 75 height 14
type input "**"
click at [312, 45] on icon "submit" at bounding box center [309, 43] width 5 height 5
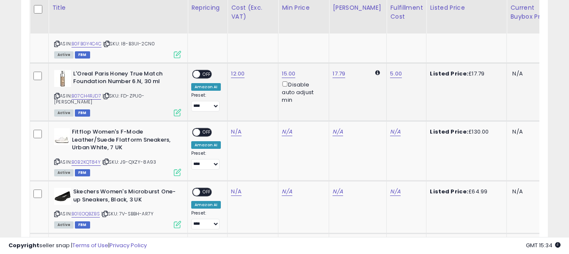
click at [205, 75] on span "OFF" at bounding box center [207, 74] width 14 height 7
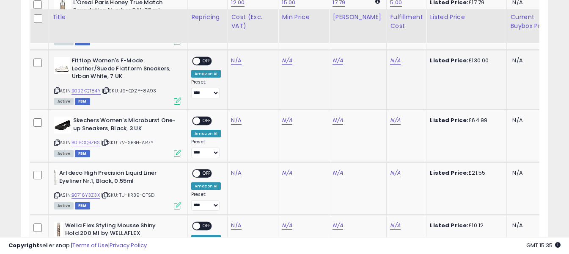
scroll to position [623, 0]
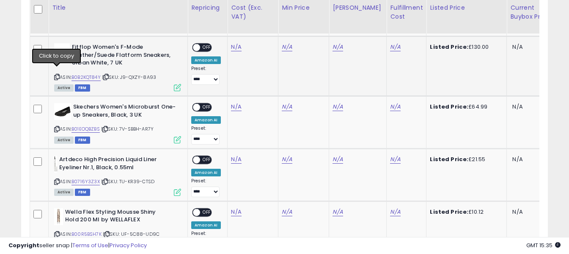
click at [58, 75] on icon at bounding box center [57, 77] width 6 height 5
click at [57, 75] on icon at bounding box center [57, 77] width 6 height 5
click at [238, 43] on link "N/A" at bounding box center [236, 47] width 10 height 8
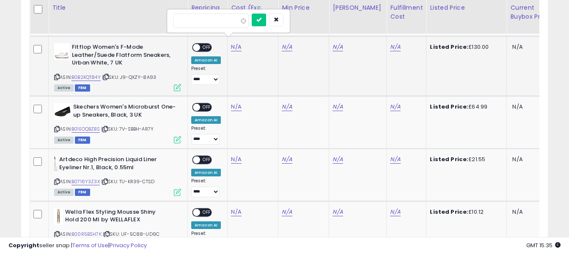
click at [231, 23] on input "number" at bounding box center [211, 21] width 75 height 14
type input "*****"
click at [266, 20] on button "submit" at bounding box center [259, 20] width 14 height 13
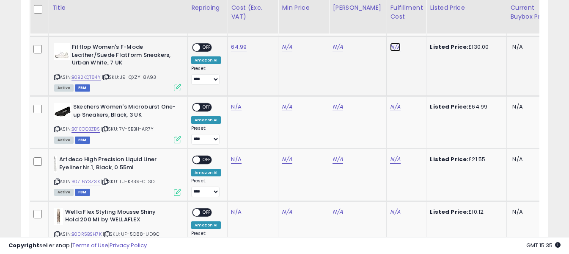
click at [390, 43] on link "N/A" at bounding box center [395, 47] width 10 height 8
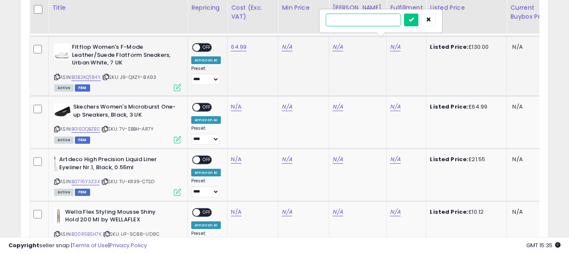
click at [364, 21] on input "text" at bounding box center [363, 20] width 75 height 13
type input "*"
click at [414, 20] on icon "submit" at bounding box center [411, 19] width 5 height 5
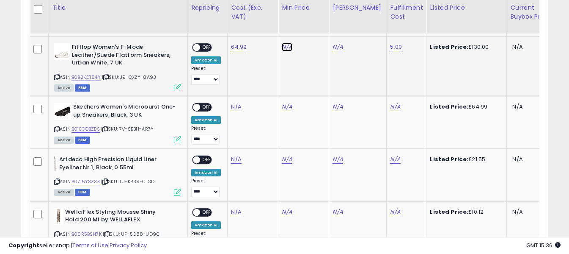
click at [284, 43] on link "N/A" at bounding box center [287, 47] width 10 height 8
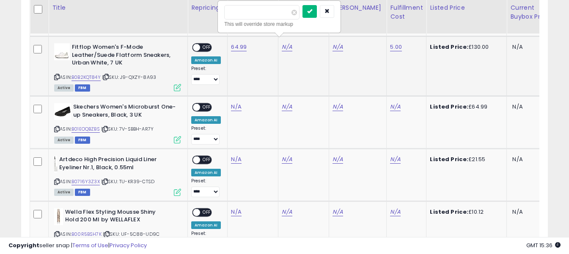
type input "**"
click at [312, 10] on icon "submit" at bounding box center [309, 10] width 5 height 5
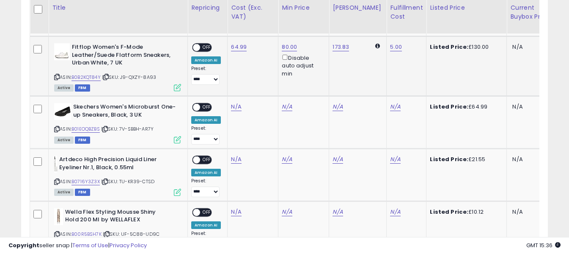
click at [201, 44] on span "OFF" at bounding box center [207, 47] width 14 height 7
click at [58, 127] on icon at bounding box center [57, 129] width 6 height 5
click at [235, 102] on link "N/A" at bounding box center [236, 106] width 10 height 8
click at [226, 80] on input "number" at bounding box center [211, 80] width 75 height 14
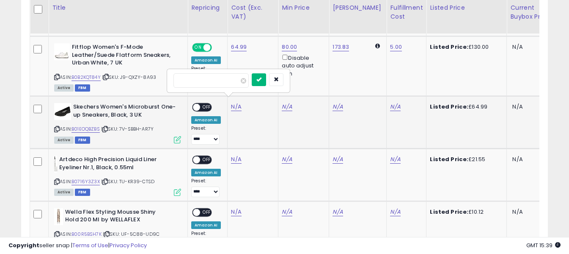
type input "*****"
click at [262, 81] on icon "submit" at bounding box center [259, 79] width 5 height 5
click at [287, 102] on link "N/A" at bounding box center [287, 106] width 10 height 8
click at [275, 75] on input "number" at bounding box center [261, 72] width 75 height 14
type input "**"
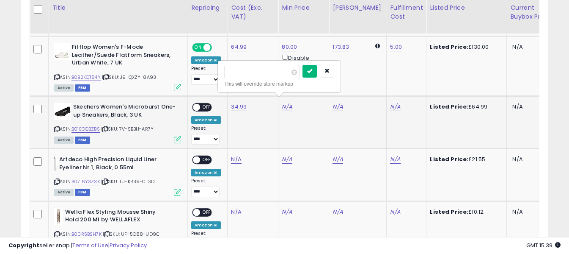
click at [312, 72] on icon "submit" at bounding box center [309, 70] width 5 height 5
click at [390, 102] on link "N/A" at bounding box center [395, 106] width 10 height 8
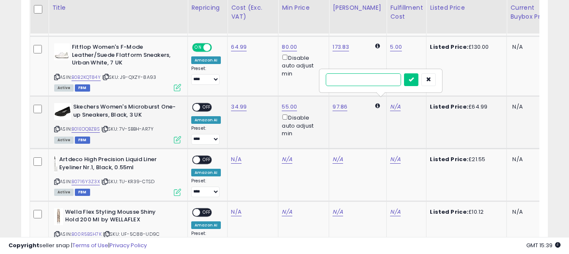
click at [380, 80] on input "text" at bounding box center [363, 79] width 75 height 13
type input "*"
click at [419, 75] on button "submit" at bounding box center [411, 79] width 14 height 13
click at [206, 104] on span "OFF" at bounding box center [207, 107] width 14 height 7
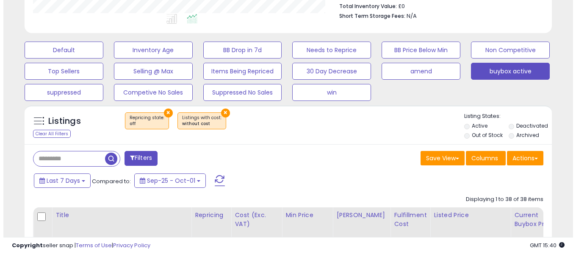
scroll to position [242, 0]
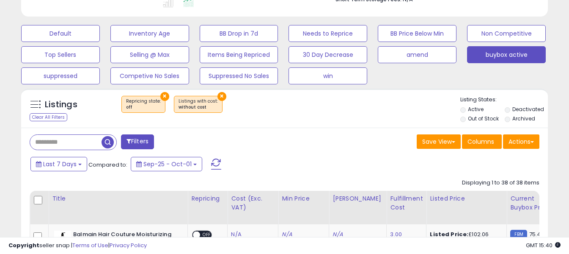
click at [215, 160] on span at bounding box center [216, 163] width 10 height 11
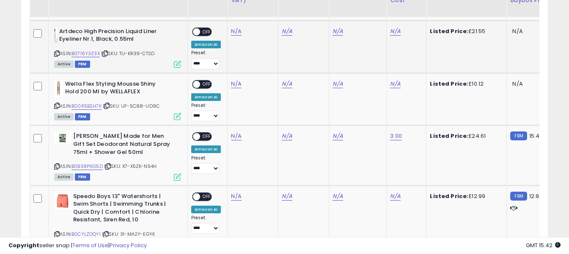
scroll to position [538, 0]
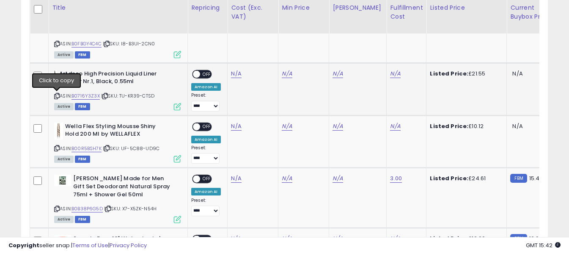
click at [58, 94] on icon at bounding box center [57, 96] width 6 height 5
click at [238, 74] on link "N/A" at bounding box center [236, 73] width 10 height 8
click at [231, 52] on input "number" at bounding box center [211, 53] width 75 height 14
type input "*****"
click at [262, 51] on icon "submit" at bounding box center [259, 51] width 5 height 5
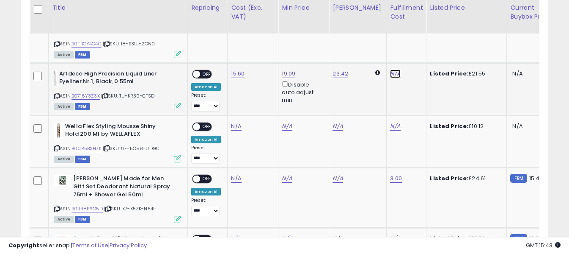
click at [390, 74] on link "N/A" at bounding box center [395, 73] width 10 height 8
click at [376, 54] on input "text" at bounding box center [363, 52] width 75 height 13
type input "*"
click at [414, 53] on icon "submit" at bounding box center [411, 51] width 5 height 5
click at [200, 71] on div "ON OFF" at bounding box center [193, 74] width 20 height 7
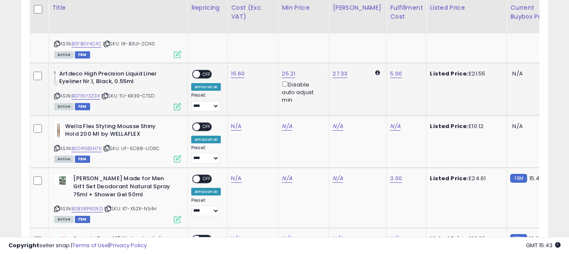
click at [205, 73] on span "OFF" at bounding box center [207, 74] width 14 height 7
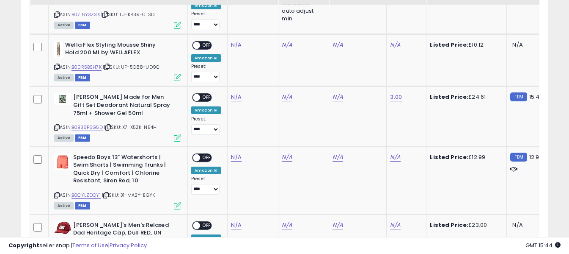
scroll to position [623, 0]
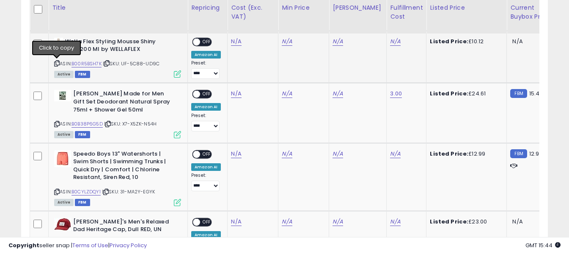
click at [57, 65] on icon at bounding box center [57, 63] width 6 height 5
click at [235, 42] on link "N/A" at bounding box center [236, 41] width 10 height 8
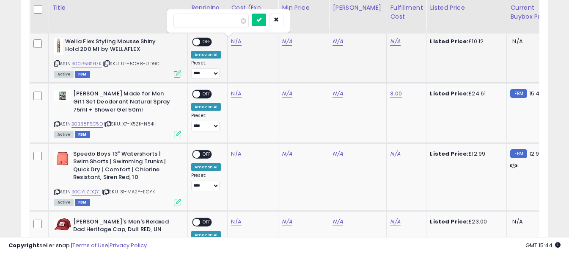
click at [231, 15] on input "number" at bounding box center [211, 21] width 75 height 14
type input "****"
click at [266, 19] on button "submit" at bounding box center [259, 20] width 14 height 13
click at [390, 43] on link "N/A" at bounding box center [395, 41] width 10 height 8
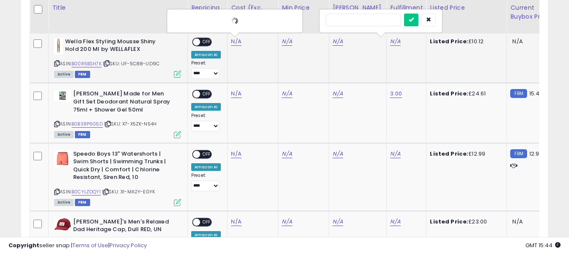
click at [376, 23] on input "text" at bounding box center [363, 20] width 75 height 13
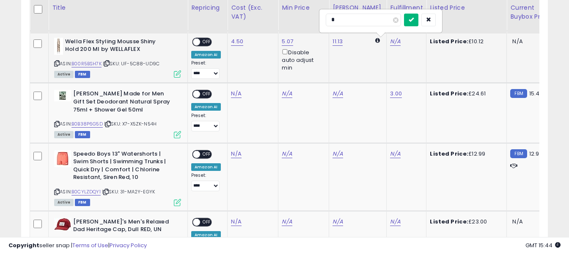
type input "*"
click at [419, 19] on button "submit" at bounding box center [411, 20] width 14 height 13
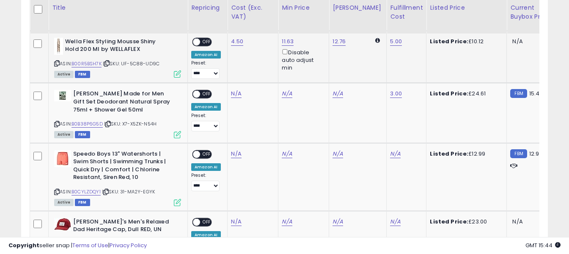
click at [207, 43] on span "OFF" at bounding box center [207, 41] width 14 height 7
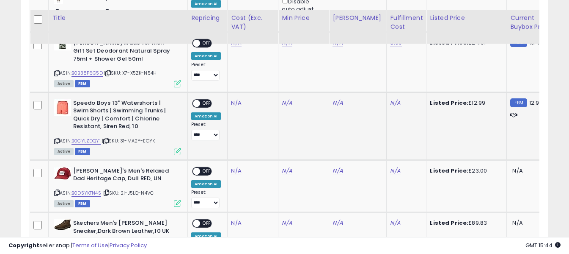
scroll to position [707, 0]
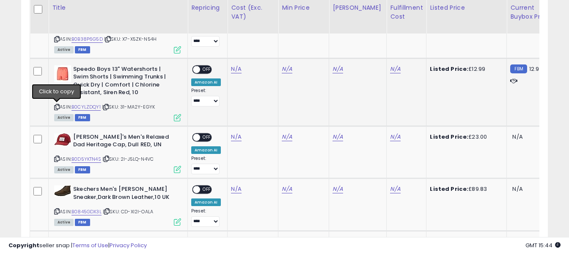
click at [57, 106] on icon at bounding box center [57, 107] width 6 height 5
click at [237, 67] on link "N/A" at bounding box center [236, 69] width 10 height 8
click at [231, 50] on input "number" at bounding box center [211, 48] width 75 height 14
type input "****"
click at [262, 45] on icon "submit" at bounding box center [259, 46] width 5 height 5
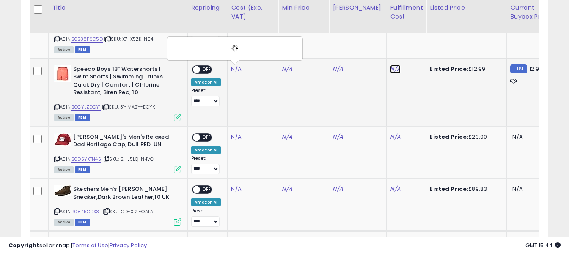
click at [391, 71] on link "N/A" at bounding box center [395, 69] width 10 height 8
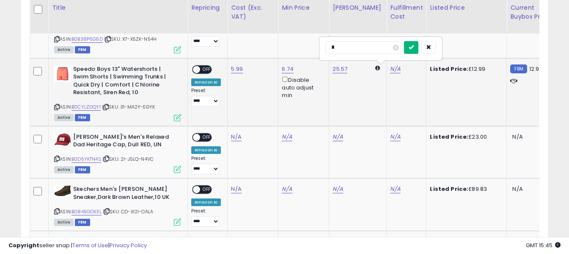
type input "*"
click at [419, 46] on button "submit" at bounding box center [411, 47] width 14 height 13
click at [205, 70] on span "OFF" at bounding box center [207, 69] width 14 height 7
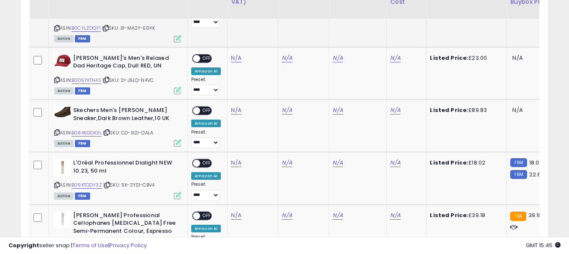
scroll to position [792, 0]
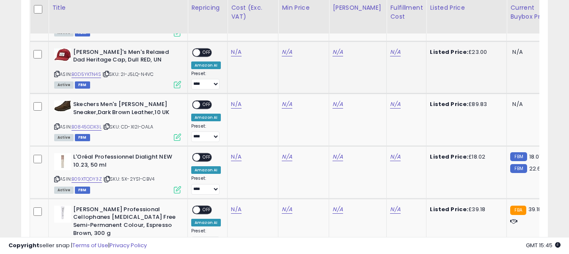
click at [58, 72] on icon at bounding box center [57, 74] width 6 height 5
click at [236, 52] on link "N/A" at bounding box center [236, 52] width 10 height 8
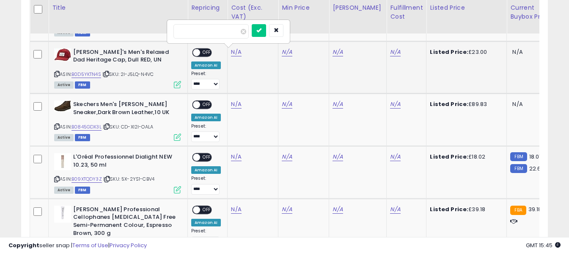
click at [232, 33] on input "number" at bounding box center [211, 31] width 75 height 14
type input "*****"
click at [262, 29] on icon "submit" at bounding box center [259, 30] width 5 height 5
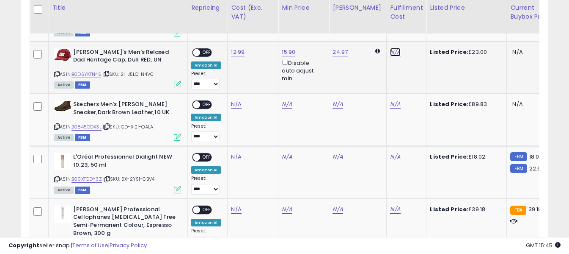
click at [390, 51] on link "N/A" at bounding box center [395, 52] width 10 height 8
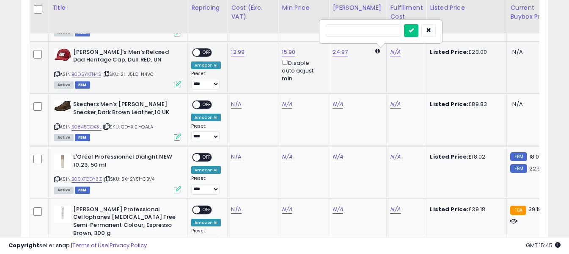
click at [370, 30] on input "text" at bounding box center [363, 30] width 75 height 13
type input "*"
click at [414, 33] on icon "submit" at bounding box center [411, 30] width 5 height 5
click at [205, 51] on span "OFF" at bounding box center [207, 52] width 14 height 7
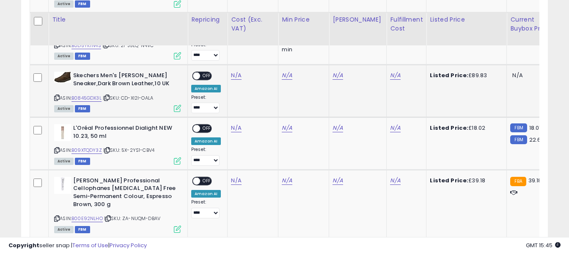
scroll to position [834, 0]
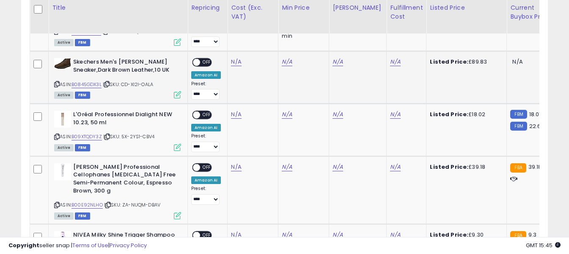
click at [57, 84] on icon at bounding box center [57, 84] width 6 height 5
click at [238, 62] on link "N/A" at bounding box center [236, 62] width 10 height 8
click at [237, 44] on input "number" at bounding box center [211, 41] width 75 height 14
type input "*****"
click at [262, 41] on icon "submit" at bounding box center [259, 39] width 5 height 5
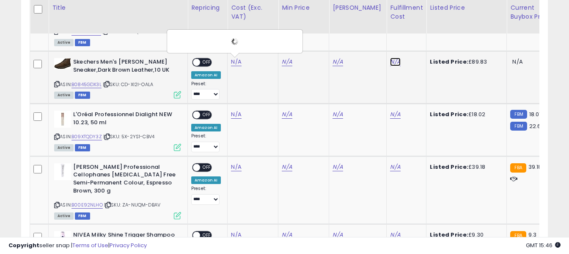
click at [390, 61] on link "N/A" at bounding box center [395, 62] width 10 height 8
click at [373, 41] on input "text" at bounding box center [363, 40] width 75 height 13
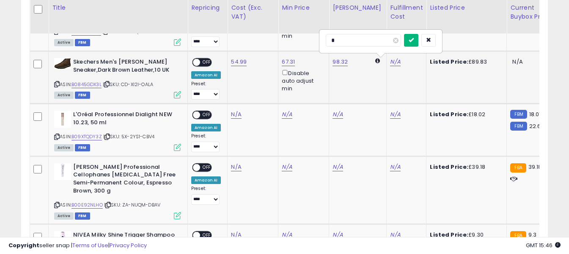
type input "*"
click at [414, 39] on icon "submit" at bounding box center [411, 39] width 5 height 5
click at [207, 61] on span "OFF" at bounding box center [207, 62] width 14 height 7
click at [58, 136] on icon at bounding box center [57, 136] width 6 height 5
click at [235, 113] on link "N/A" at bounding box center [236, 114] width 10 height 8
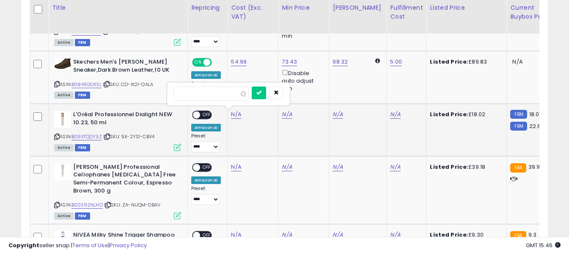
click at [230, 94] on input "number" at bounding box center [211, 93] width 75 height 14
type input "****"
click at [262, 93] on icon "submit" at bounding box center [259, 92] width 5 height 5
click at [390, 113] on link "N/A" at bounding box center [395, 114] width 10 height 8
click at [375, 93] on input "text" at bounding box center [363, 92] width 75 height 13
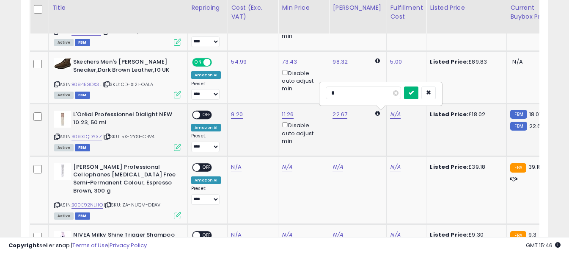
type input "*"
click at [419, 91] on button "submit" at bounding box center [411, 92] width 14 height 13
click at [208, 116] on span "OFF" at bounding box center [207, 114] width 14 height 7
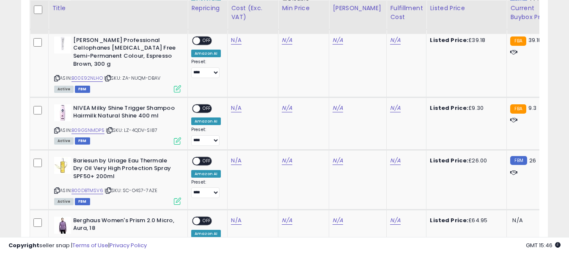
scroll to position [961, 0]
click at [56, 78] on icon at bounding box center [57, 77] width 6 height 5
click at [232, 39] on link "N/A" at bounding box center [236, 40] width 10 height 8
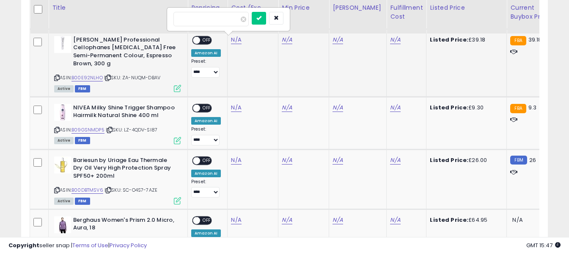
click at [230, 25] on input "number" at bounding box center [211, 19] width 75 height 14
type input "*****"
click at [262, 16] on icon "submit" at bounding box center [259, 17] width 5 height 5
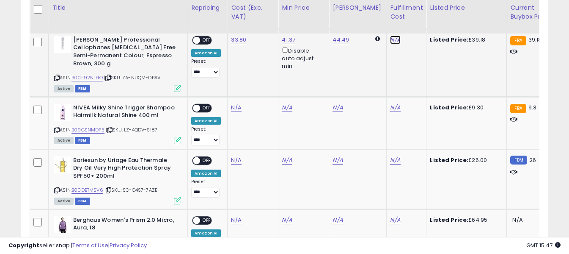
click at [390, 38] on link "N/A" at bounding box center [395, 40] width 10 height 8
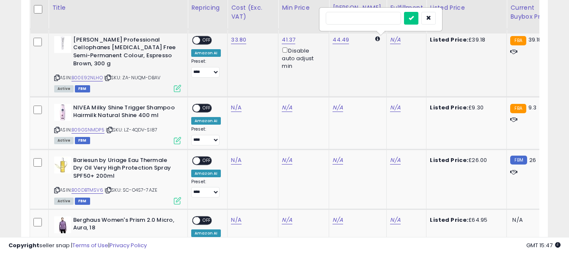
click at [373, 20] on input "text" at bounding box center [363, 18] width 75 height 13
type input "*"
click at [414, 17] on icon "submit" at bounding box center [411, 17] width 5 height 5
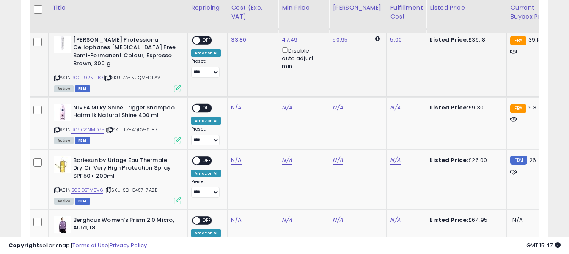
click at [199, 41] on span at bounding box center [196, 39] width 7 height 7
click at [55, 128] on icon at bounding box center [57, 129] width 6 height 5
click at [232, 109] on link "N/A" at bounding box center [236, 107] width 10 height 8
click at [225, 87] on input "number" at bounding box center [211, 87] width 75 height 14
type input "****"
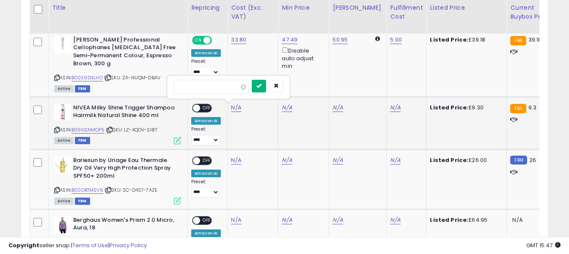
click at [262, 85] on icon "submit" at bounding box center [259, 85] width 5 height 5
click at [390, 109] on link "N/A" at bounding box center [395, 107] width 10 height 8
click at [371, 84] on input "text" at bounding box center [363, 86] width 75 height 13
type input "*"
click at [419, 82] on button "submit" at bounding box center [411, 86] width 14 height 13
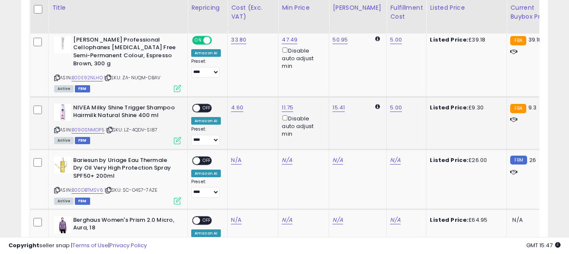
click at [206, 107] on span "OFF" at bounding box center [207, 107] width 14 height 7
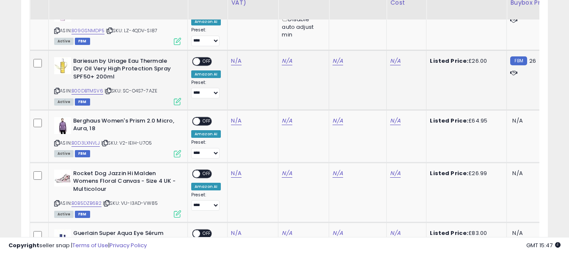
scroll to position [1046, 0]
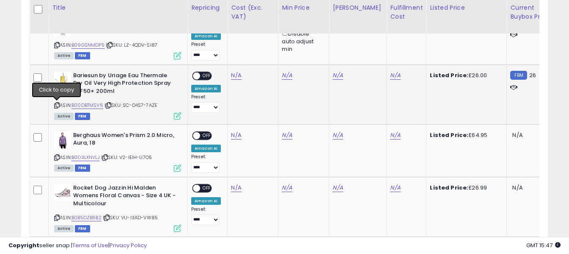
click at [59, 105] on icon at bounding box center [57, 105] width 6 height 5
click at [233, 75] on link "N/A" at bounding box center [236, 75] width 10 height 8
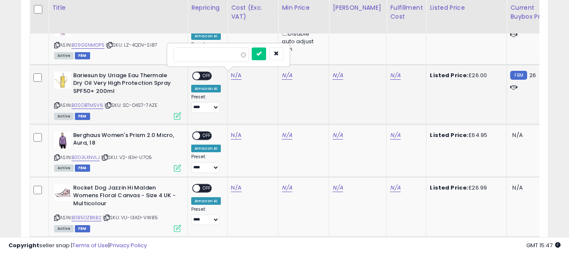
click at [228, 55] on input "number" at bounding box center [211, 54] width 75 height 14
type input "*****"
click at [262, 55] on icon "submit" at bounding box center [259, 53] width 5 height 5
click at [390, 75] on link "N/A" at bounding box center [395, 75] width 10 height 8
click at [367, 53] on input "text" at bounding box center [363, 53] width 75 height 13
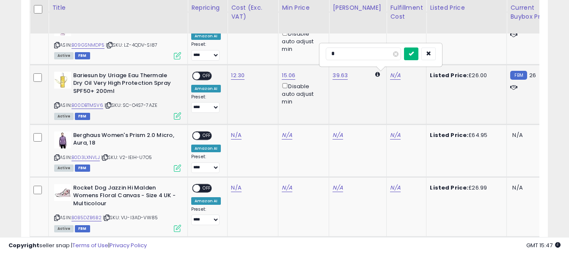
type input "*"
click at [414, 54] on icon "submit" at bounding box center [411, 53] width 5 height 5
click at [206, 76] on span "OFF" at bounding box center [207, 75] width 14 height 7
click at [58, 155] on icon at bounding box center [57, 157] width 6 height 5
click at [233, 135] on link "N/A" at bounding box center [236, 135] width 10 height 8
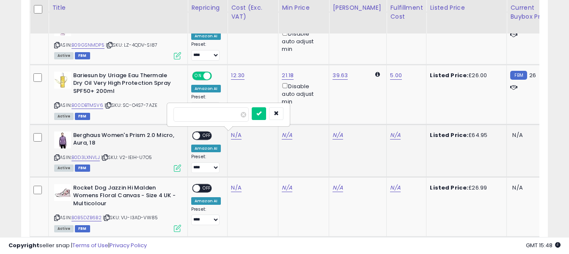
click at [225, 116] on input "number" at bounding box center [211, 114] width 75 height 14
type input "*****"
click at [266, 113] on button "submit" at bounding box center [259, 113] width 14 height 13
click at [391, 136] on link "N/A" at bounding box center [395, 135] width 10 height 8
click at [362, 116] on input "text" at bounding box center [363, 113] width 75 height 13
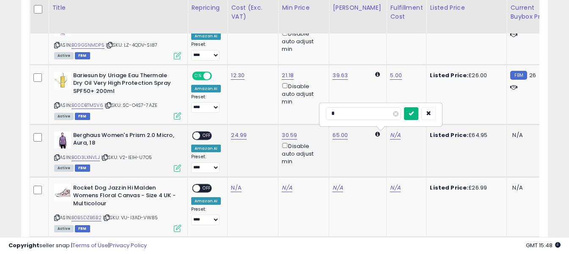
type input "*"
click at [414, 113] on icon "submit" at bounding box center [411, 112] width 5 height 5
click at [203, 133] on span "OFF" at bounding box center [207, 135] width 14 height 7
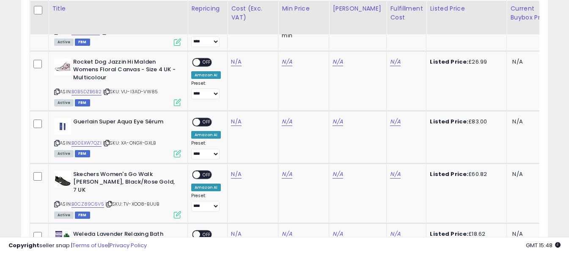
scroll to position [1173, 0]
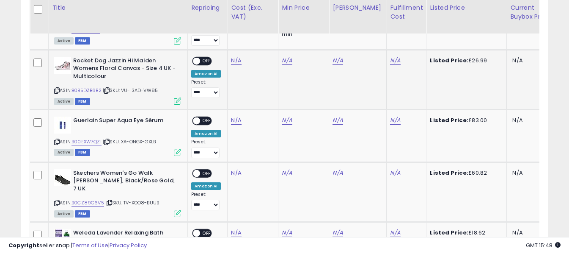
click at [59, 92] on icon at bounding box center [57, 90] width 6 height 5
click at [234, 60] on link "N/A" at bounding box center [236, 60] width 10 height 8
click at [227, 42] on input "number" at bounding box center [211, 40] width 75 height 14
type input "*****"
click at [266, 43] on button "submit" at bounding box center [259, 39] width 14 height 13
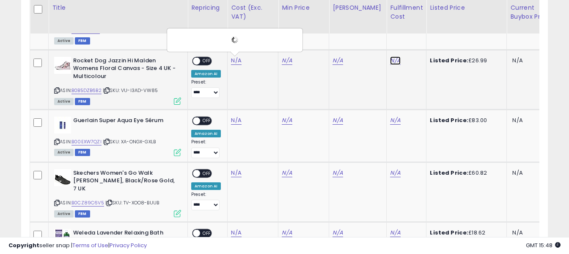
click at [390, 63] on link "N/A" at bounding box center [395, 60] width 10 height 8
click at [367, 39] on input "text" at bounding box center [363, 39] width 75 height 13
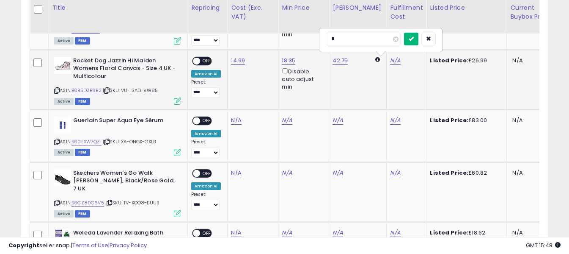
type input "*"
click at [419, 39] on button "submit" at bounding box center [411, 39] width 14 height 13
click at [207, 62] on span "OFF" at bounding box center [207, 60] width 14 height 7
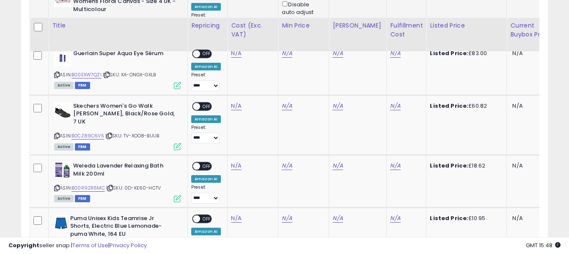
scroll to position [1258, 0]
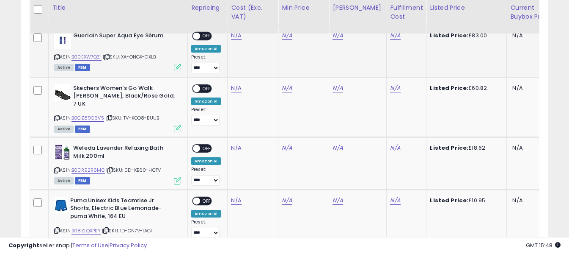
click at [57, 57] on icon at bounding box center [57, 57] width 6 height 5
click at [232, 37] on link "N/A" at bounding box center [236, 35] width 10 height 8
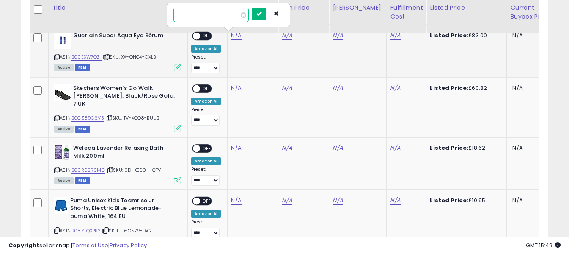
type input "*****"
drag, startPoint x: 269, startPoint y: 12, endPoint x: 280, endPoint y: 17, distance: 11.6
click at [262, 12] on icon "submit" at bounding box center [259, 13] width 5 height 5
click at [390, 36] on link "N/A" at bounding box center [395, 35] width 10 height 8
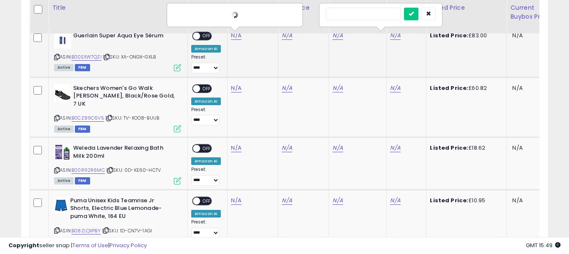
click at [376, 16] on input "text" at bounding box center [363, 14] width 75 height 13
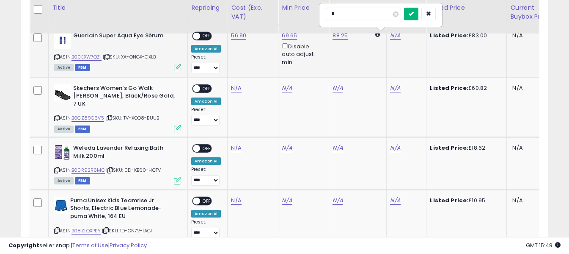
type input "*"
click at [414, 14] on icon "submit" at bounding box center [411, 13] width 5 height 5
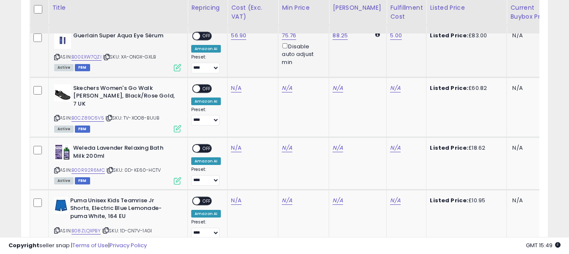
click at [208, 35] on span "OFF" at bounding box center [207, 36] width 14 height 7
click at [57, 117] on icon at bounding box center [57, 118] width 6 height 5
click at [232, 89] on link "N/A" at bounding box center [236, 88] width 10 height 8
click at [227, 69] on input "number" at bounding box center [211, 67] width 75 height 14
type input "*****"
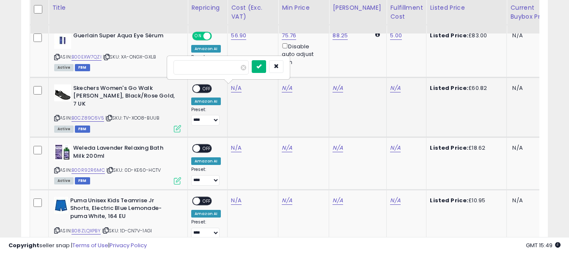
click at [262, 64] on icon "submit" at bounding box center [259, 66] width 5 height 5
click at [390, 90] on link "N/A" at bounding box center [395, 88] width 10 height 8
click at [367, 67] on input "text" at bounding box center [363, 66] width 75 height 13
type input "*"
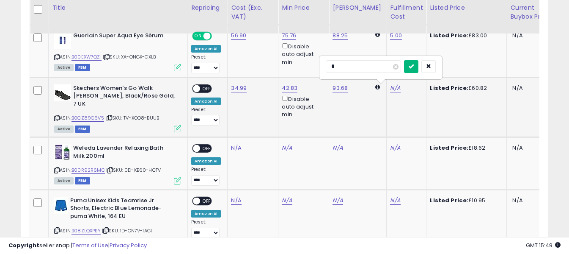
click at [414, 65] on icon "submit" at bounding box center [411, 66] width 5 height 5
click at [207, 88] on span "OFF" at bounding box center [207, 88] width 14 height 7
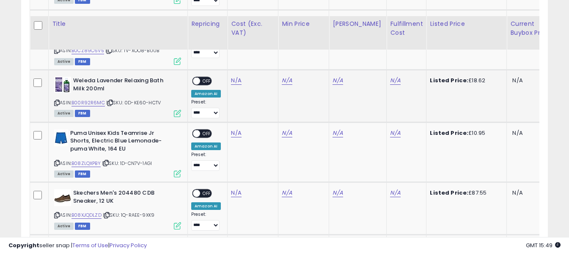
scroll to position [1342, 0]
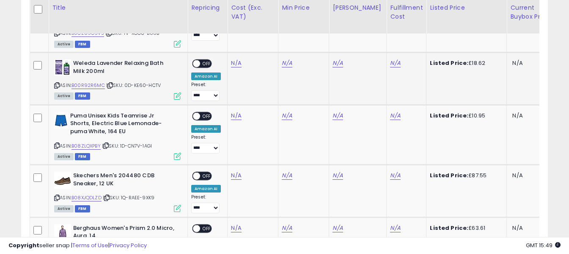
click at [58, 84] on icon at bounding box center [57, 85] width 6 height 5
click at [235, 62] on link "N/A" at bounding box center [236, 63] width 10 height 8
click at [231, 45] on input "number" at bounding box center [211, 42] width 75 height 14
type input "*****"
click at [262, 41] on icon "submit" at bounding box center [259, 41] width 5 height 5
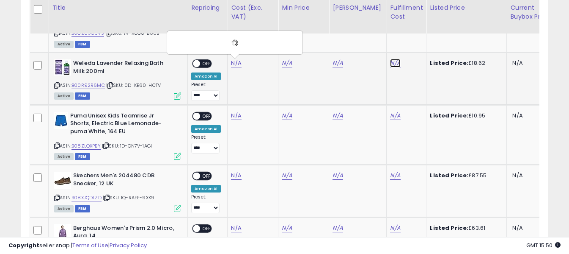
click at [392, 64] on link "N/A" at bounding box center [395, 63] width 10 height 8
click at [361, 39] on input "text" at bounding box center [363, 41] width 75 height 13
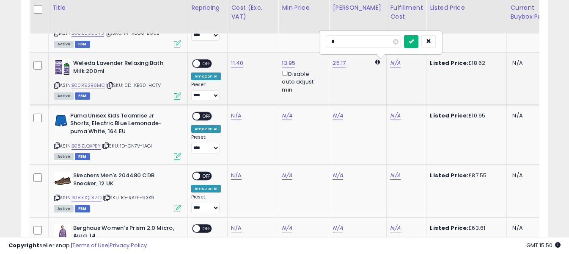
type input "*"
click at [414, 41] on icon "submit" at bounding box center [411, 41] width 5 height 5
click at [205, 64] on span "OFF" at bounding box center [207, 63] width 14 height 7
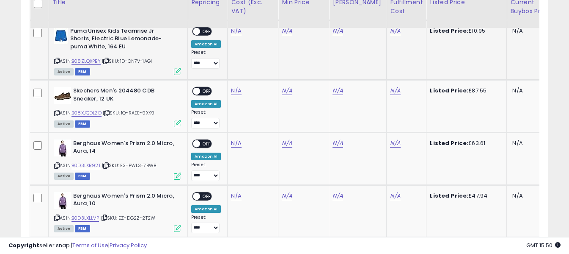
scroll to position [1385, 0]
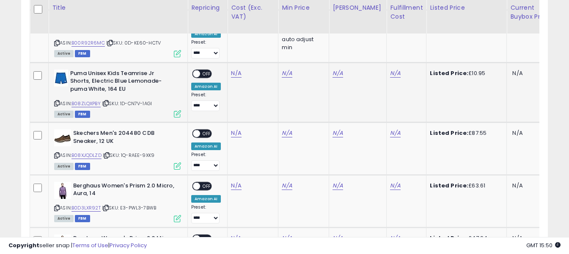
click at [57, 103] on icon at bounding box center [57, 103] width 6 height 5
click at [55, 102] on icon at bounding box center [57, 103] width 6 height 5
drag, startPoint x: 58, startPoint y: 102, endPoint x: 63, endPoint y: 100, distance: 5.4
click at [58, 102] on icon at bounding box center [57, 103] width 6 height 5
click at [229, 74] on td "N/A" at bounding box center [253, 92] width 51 height 60
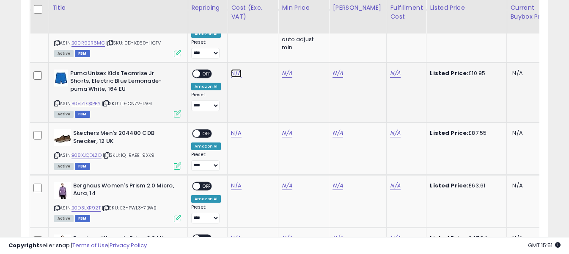
click at [235, 74] on link "N/A" at bounding box center [236, 73] width 10 height 8
click at [233, 54] on input "number" at bounding box center [211, 52] width 75 height 14
type input "****"
click at [262, 52] on icon "submit" at bounding box center [259, 51] width 5 height 5
click at [390, 75] on link "N/A" at bounding box center [395, 73] width 10 height 8
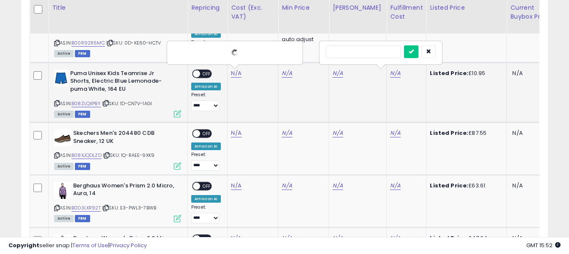
click at [374, 51] on input "text" at bounding box center [363, 51] width 75 height 13
type input "*"
click at [414, 51] on icon "submit" at bounding box center [411, 51] width 5 height 5
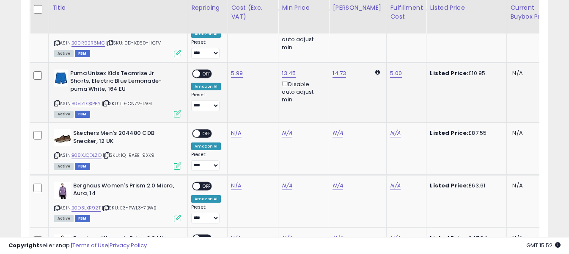
click at [205, 73] on span "OFF" at bounding box center [207, 73] width 14 height 7
click at [57, 154] on icon at bounding box center [57, 155] width 6 height 5
click at [236, 136] on link "N/A" at bounding box center [236, 133] width 10 height 8
click at [232, 112] on input "number" at bounding box center [211, 112] width 75 height 14
type input "*****"
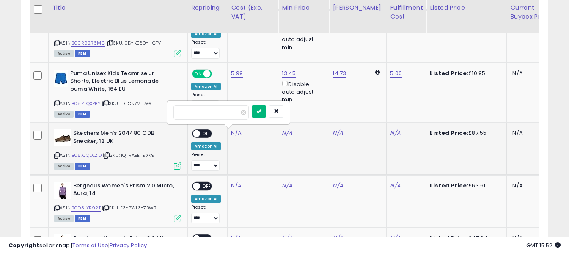
click at [262, 113] on icon "submit" at bounding box center [259, 110] width 5 height 5
click at [390, 132] on link "N/A" at bounding box center [395, 133] width 10 height 8
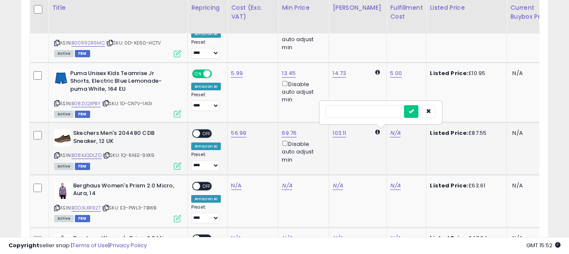
click at [365, 109] on input "text" at bounding box center [363, 111] width 75 height 13
type input "*"
click at [414, 111] on icon "submit" at bounding box center [411, 110] width 5 height 5
click at [205, 134] on span "OFF" at bounding box center [207, 133] width 14 height 7
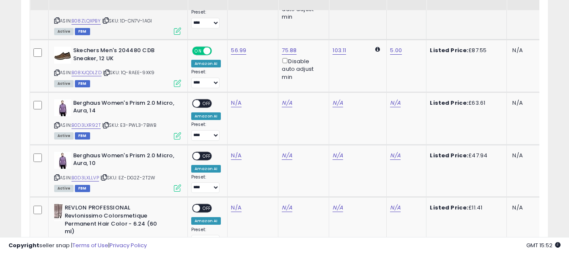
scroll to position [1469, 0]
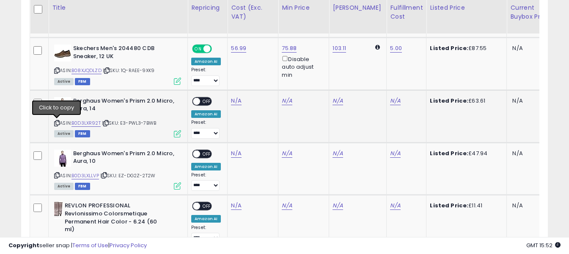
click at [57, 123] on icon at bounding box center [57, 123] width 6 height 5
click at [233, 102] on link "N/A" at bounding box center [236, 101] width 10 height 8
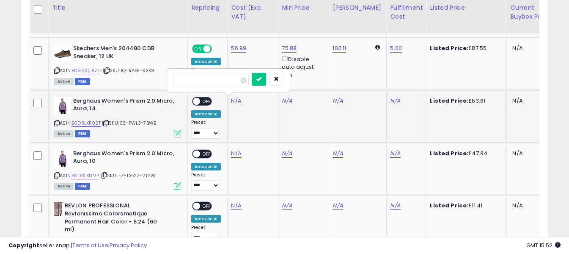
click at [226, 81] on input "number" at bounding box center [211, 80] width 75 height 14
type input "*****"
click at [262, 80] on icon "submit" at bounding box center [259, 78] width 5 height 5
click at [390, 99] on link "N/A" at bounding box center [395, 101] width 10 height 8
click at [372, 77] on input "text" at bounding box center [363, 79] width 75 height 13
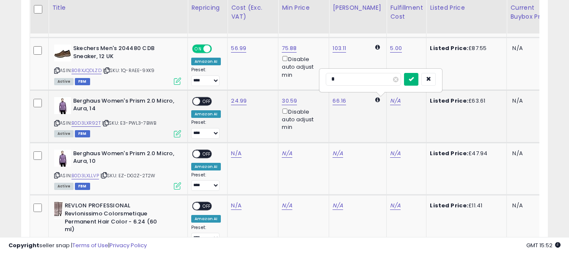
type input "*"
click at [414, 78] on icon "submit" at bounding box center [411, 78] width 5 height 5
click at [208, 100] on span "OFF" at bounding box center [207, 100] width 14 height 7
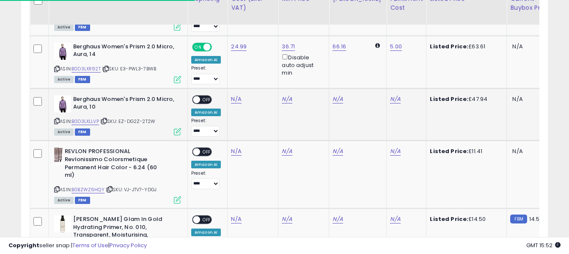
scroll to position [1512, 0]
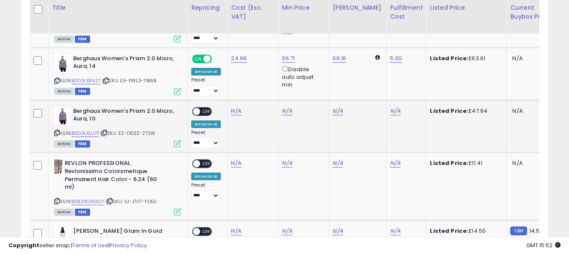
click at [243, 110] on div "N/A" at bounding box center [251, 111] width 41 height 8
click at [233, 110] on link "N/A" at bounding box center [236, 111] width 10 height 8
click at [233, 95] on input "number" at bounding box center [211, 90] width 75 height 14
type input "*****"
click at [262, 89] on icon "submit" at bounding box center [259, 88] width 5 height 5
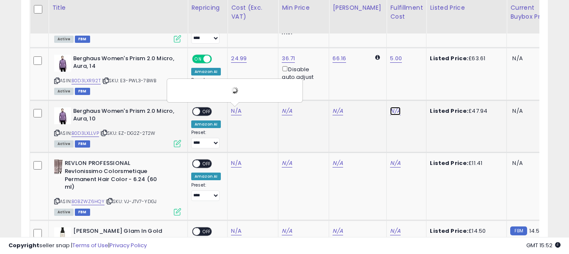
click at [390, 108] on link "N/A" at bounding box center [395, 111] width 10 height 8
click at [378, 93] on input "text" at bounding box center [363, 89] width 75 height 13
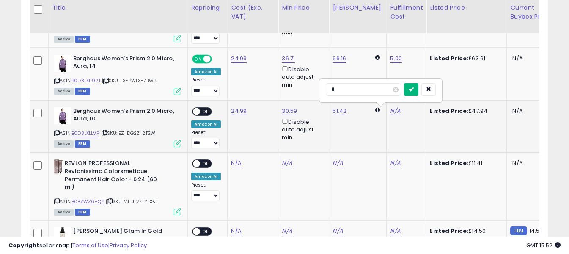
type input "*"
click at [414, 90] on icon "submit" at bounding box center [411, 88] width 5 height 5
click at [200, 112] on span "OFF" at bounding box center [207, 111] width 14 height 7
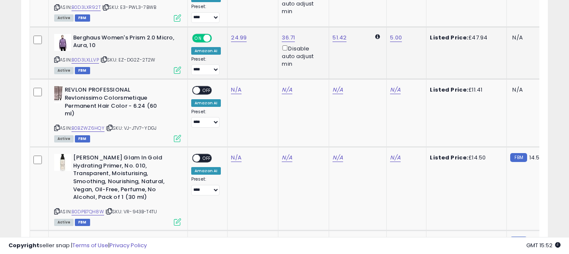
scroll to position [1596, 0]
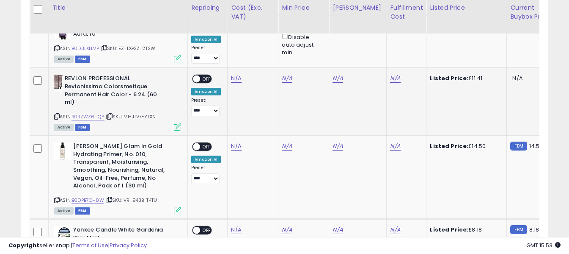
click at [58, 116] on icon at bounding box center [57, 116] width 6 height 5
click at [239, 80] on link "N/A" at bounding box center [236, 78] width 10 height 8
click at [233, 57] on input "number" at bounding box center [211, 57] width 75 height 14
type input "****"
click at [262, 58] on icon "submit" at bounding box center [259, 56] width 5 height 5
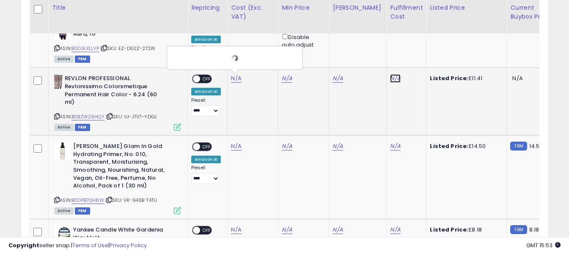
click at [390, 78] on link "N/A" at bounding box center [395, 78] width 10 height 8
click at [371, 56] on input "text" at bounding box center [363, 56] width 75 height 13
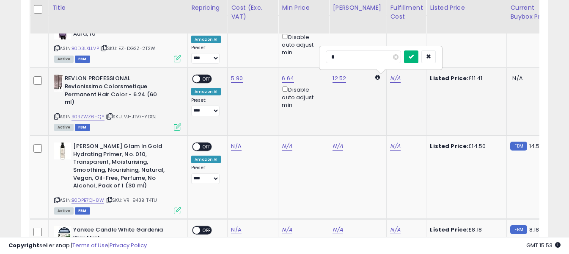
type input "*"
click at [419, 53] on button "submit" at bounding box center [411, 56] width 14 height 13
click at [202, 78] on span "OFF" at bounding box center [207, 78] width 14 height 7
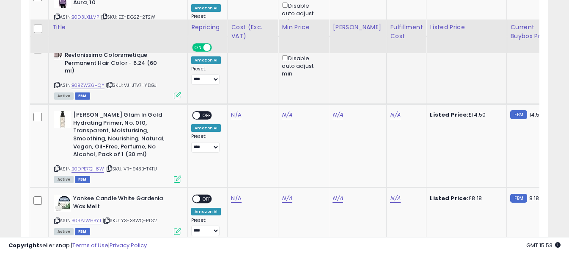
scroll to position [1681, 0]
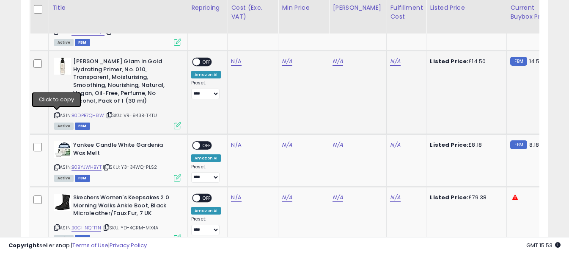
click at [57, 113] on icon at bounding box center [57, 115] width 6 height 5
click at [234, 62] on link "N/A" at bounding box center [236, 61] width 10 height 8
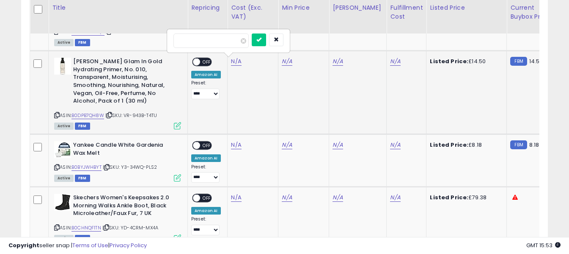
click at [226, 42] on input "number" at bounding box center [211, 40] width 75 height 14
type input "****"
click at [262, 41] on icon "submit" at bounding box center [259, 39] width 5 height 5
click at [390, 60] on link "N/A" at bounding box center [395, 61] width 10 height 8
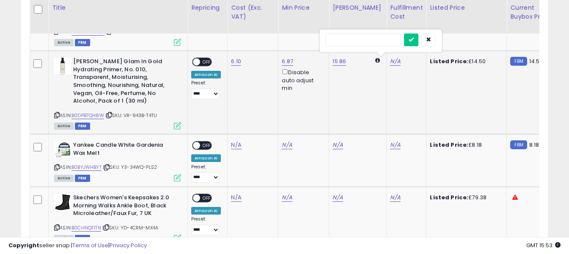
click at [344, 41] on input "text" at bounding box center [363, 39] width 75 height 13
type input "*"
click at [414, 39] on icon "submit" at bounding box center [411, 39] width 5 height 5
click at [207, 62] on span "OFF" at bounding box center [207, 61] width 14 height 7
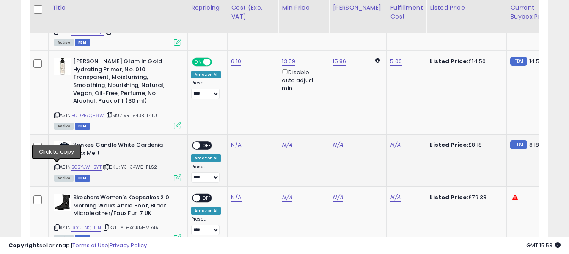
click at [57, 167] on icon at bounding box center [57, 167] width 6 height 5
drag, startPoint x: 232, startPoint y: 147, endPoint x: 233, endPoint y: 142, distance: 5.0
click at [232, 147] on link "N/A" at bounding box center [236, 145] width 10 height 8
click at [230, 119] on input "number" at bounding box center [211, 124] width 75 height 14
type input "****"
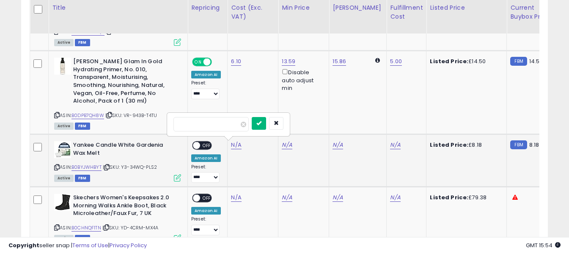
click at [265, 123] on button "submit" at bounding box center [259, 123] width 14 height 13
click at [390, 143] on link "N/A" at bounding box center [395, 145] width 10 height 8
click at [362, 124] on input "text" at bounding box center [363, 123] width 75 height 13
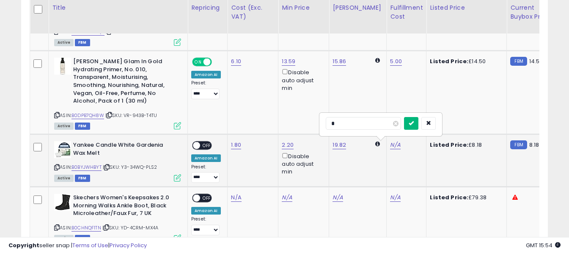
type input "*"
click at [414, 122] on icon "submit" at bounding box center [411, 122] width 5 height 5
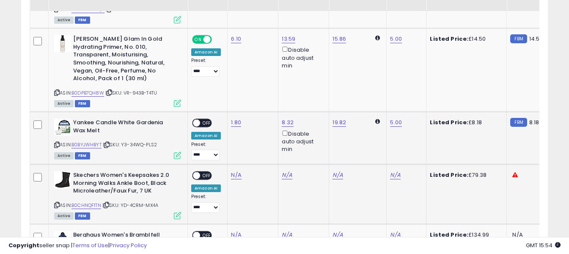
scroll to position [1723, 0]
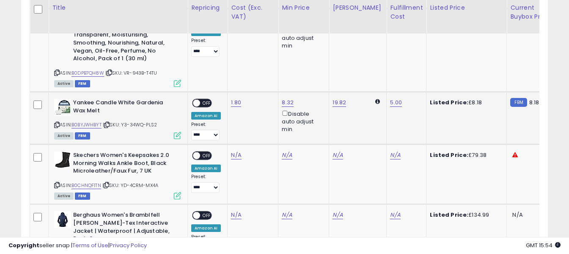
click at [205, 103] on span "OFF" at bounding box center [207, 102] width 14 height 7
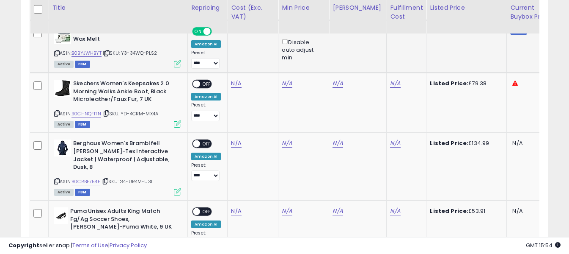
scroll to position [1808, 0]
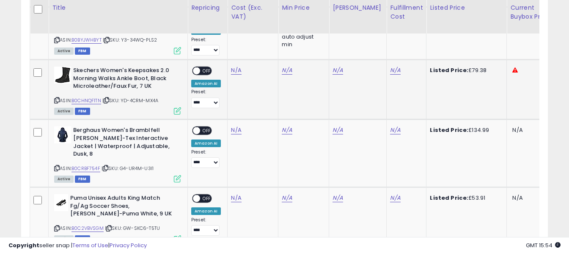
click at [56, 99] on icon at bounding box center [57, 100] width 6 height 5
click at [236, 71] on link "N/A" at bounding box center [236, 70] width 10 height 8
click at [229, 53] on input "number" at bounding box center [211, 49] width 75 height 14
type input "*****"
click at [262, 47] on icon "submit" at bounding box center [259, 48] width 5 height 5
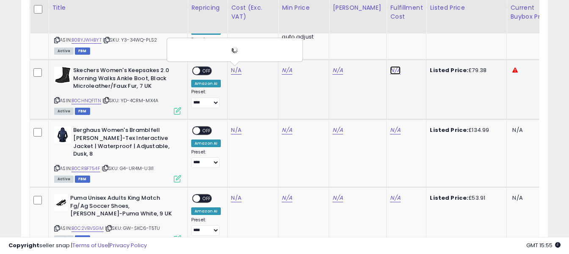
click at [390, 69] on link "N/A" at bounding box center [395, 70] width 10 height 8
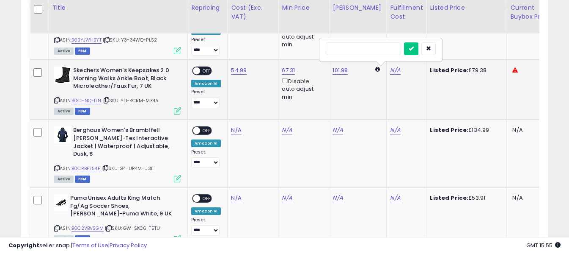
click at [358, 46] on input "text" at bounding box center [363, 48] width 75 height 13
type input "*"
click at [419, 48] on button "submit" at bounding box center [411, 48] width 14 height 13
click at [204, 69] on span "OFF" at bounding box center [207, 70] width 14 height 7
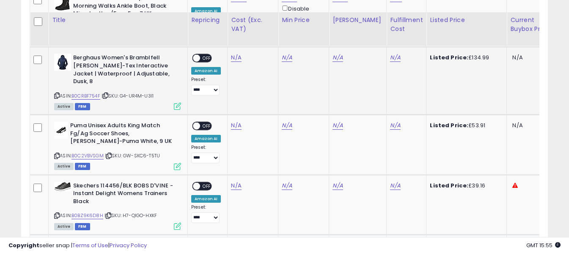
scroll to position [1893, 0]
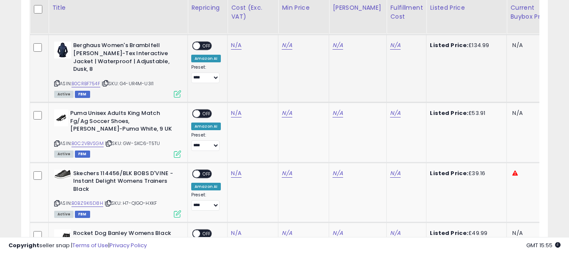
click at [55, 81] on icon at bounding box center [57, 83] width 6 height 5
click at [235, 46] on link "N/A" at bounding box center [236, 45] width 10 height 8
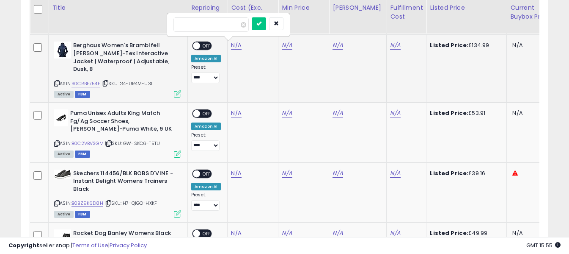
click at [232, 27] on input "number" at bounding box center [211, 24] width 75 height 14
type input "*"
type input "*****"
click at [266, 23] on button "submit" at bounding box center [259, 23] width 14 height 13
click at [390, 44] on link "N/A" at bounding box center [395, 45] width 10 height 8
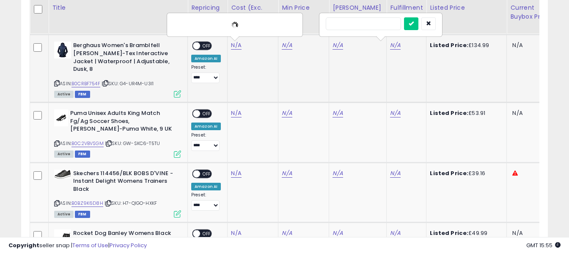
click at [372, 20] on input "text" at bounding box center [363, 23] width 75 height 13
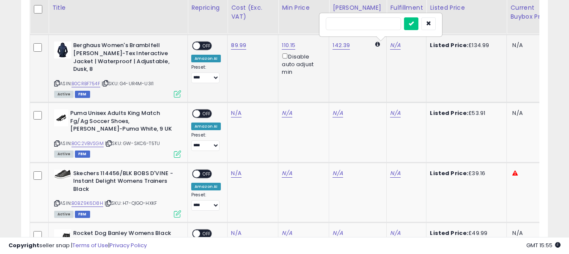
type input "*"
click at [419, 22] on button "submit" at bounding box center [411, 23] width 14 height 13
click at [208, 46] on span "OFF" at bounding box center [207, 45] width 14 height 7
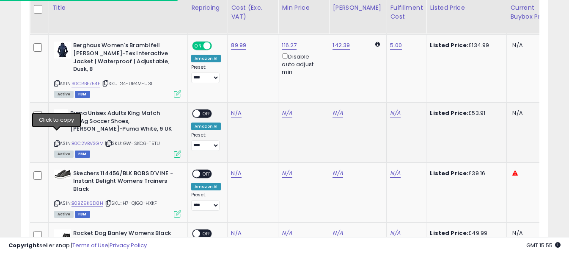
click at [57, 141] on icon at bounding box center [57, 143] width 6 height 5
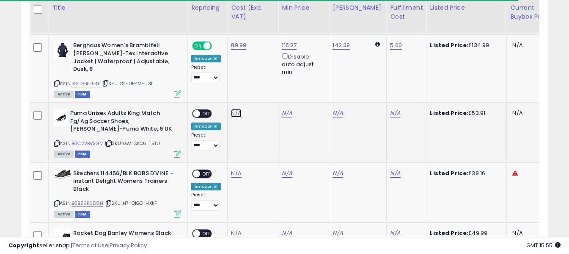
click at [238, 109] on link "N/A" at bounding box center [236, 113] width 10 height 8
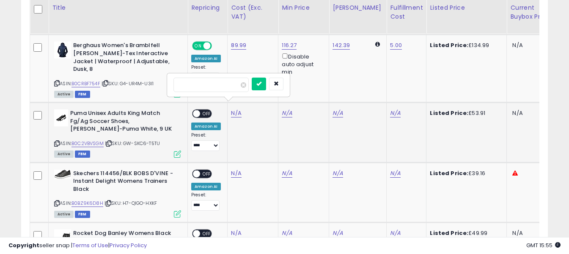
click at [227, 86] on input "number" at bounding box center [211, 84] width 75 height 14
type input "*****"
click at [266, 80] on button "submit" at bounding box center [259, 83] width 14 height 13
click at [390, 109] on link "N/A" at bounding box center [395, 113] width 10 height 8
click at [369, 86] on input "text" at bounding box center [363, 83] width 75 height 13
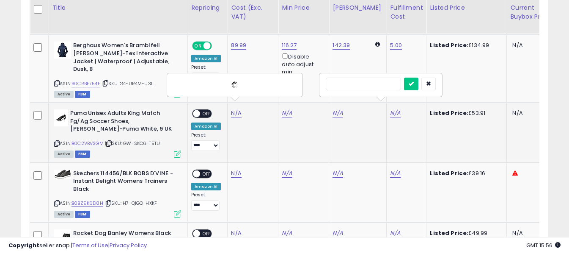
type input "*"
click at [414, 83] on icon "submit" at bounding box center [411, 83] width 5 height 5
click at [203, 110] on span "OFF" at bounding box center [207, 113] width 14 height 7
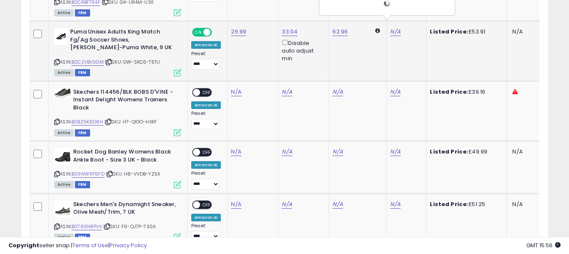
scroll to position [1978, 0]
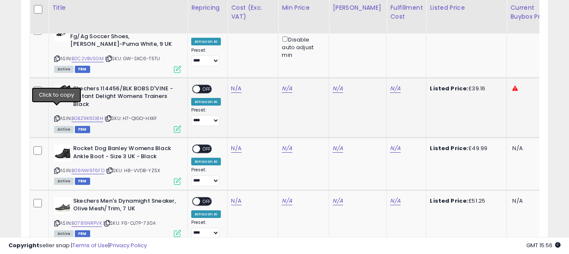
click at [58, 116] on icon at bounding box center [57, 118] width 6 height 5
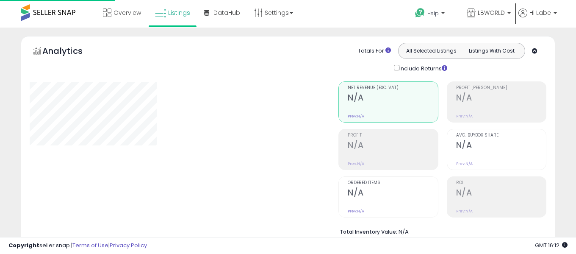
select select "**"
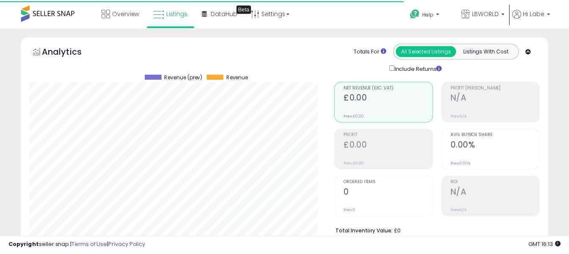
scroll to position [293, 0]
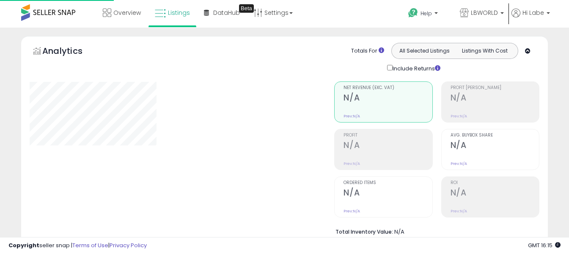
select select "**"
